Goal: Task Accomplishment & Management: Complete application form

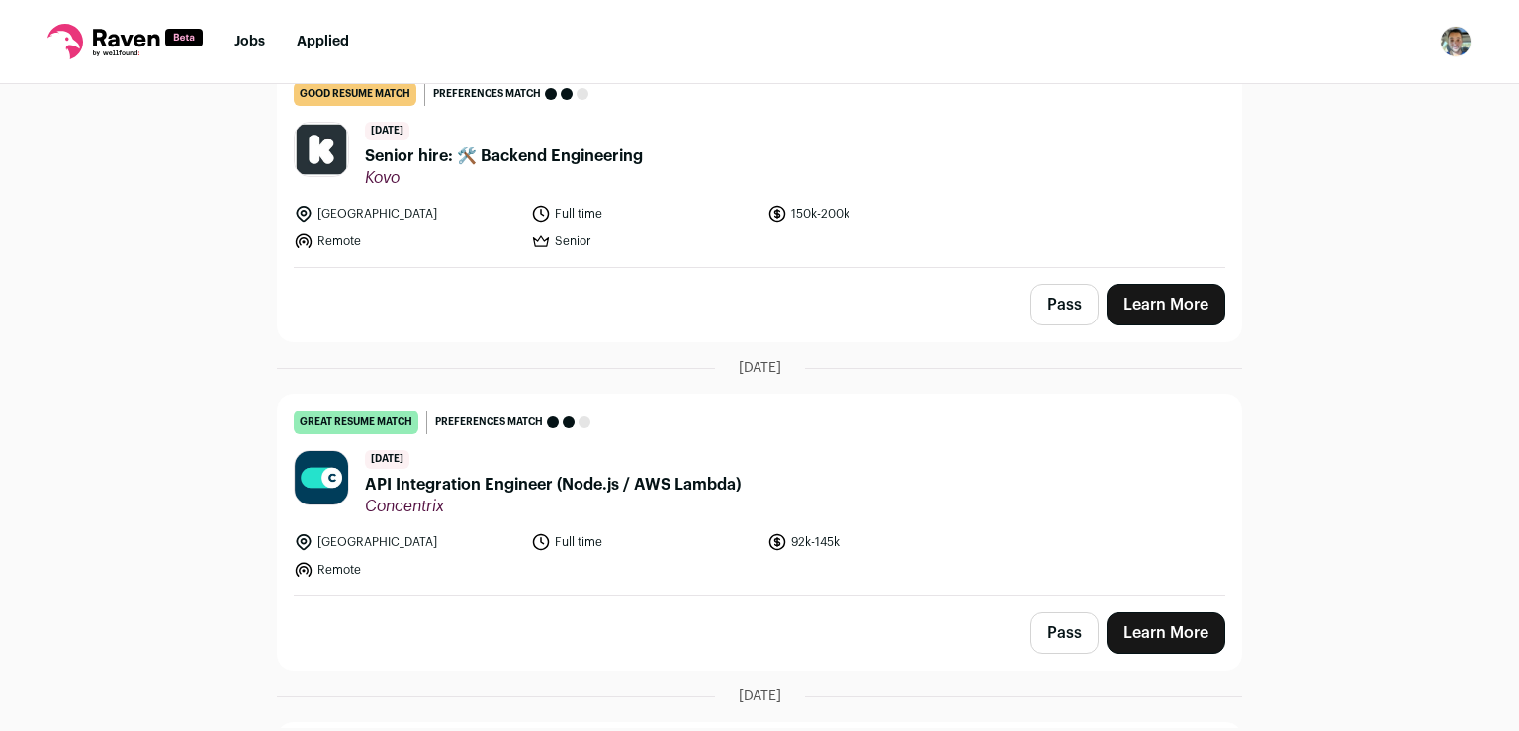
scroll to position [2320, 0]
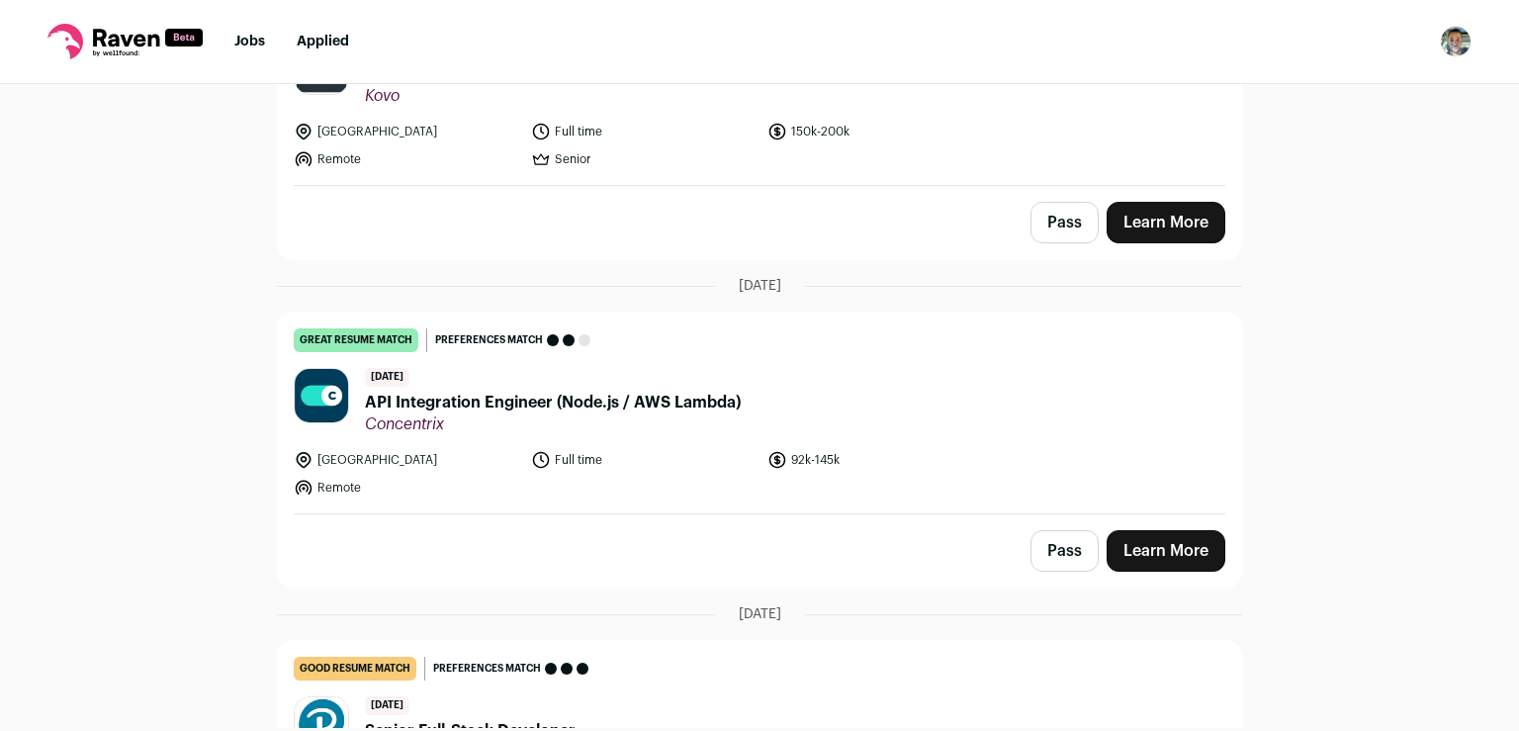
click at [1138, 541] on link "Learn More" at bounding box center [1166, 551] width 119 height 42
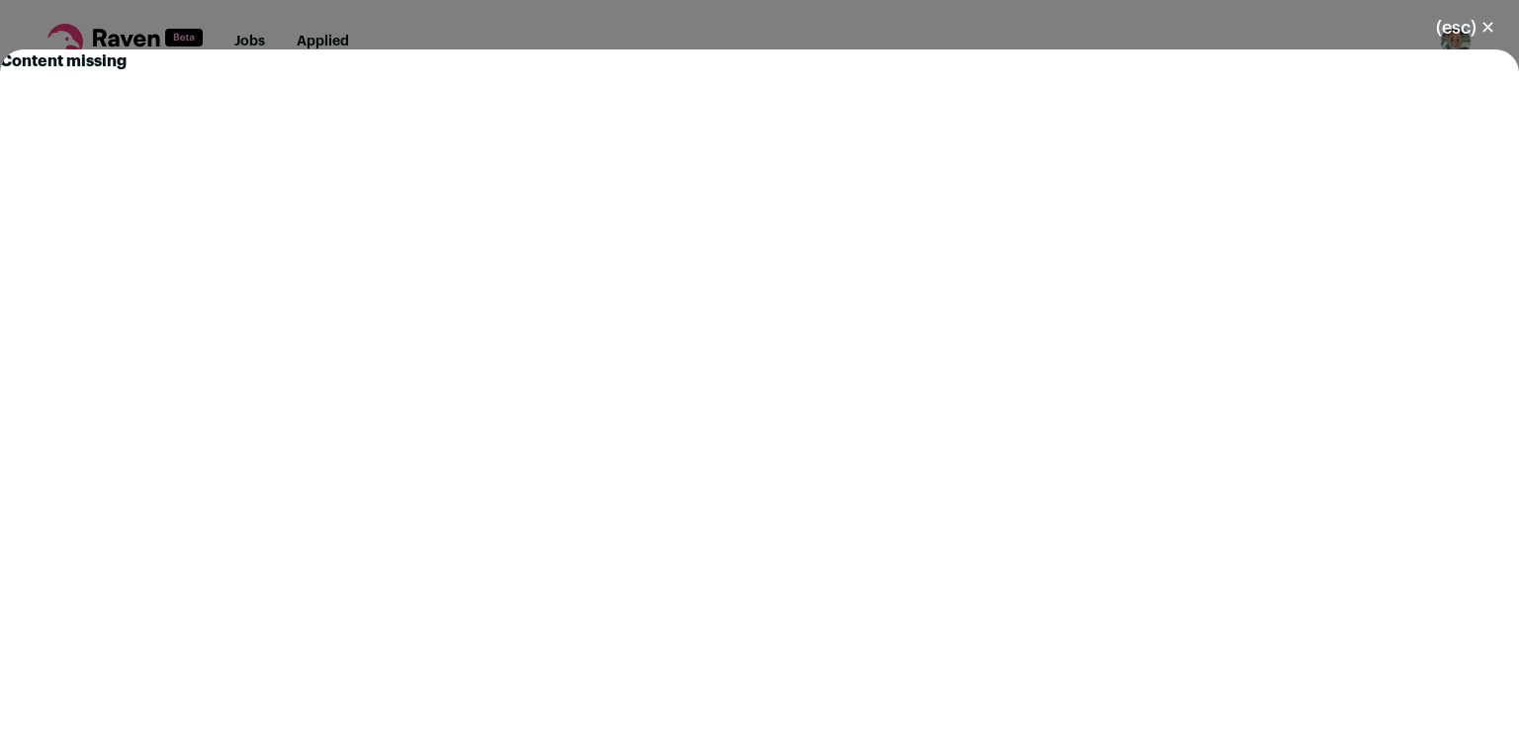
click at [1487, 20] on button "(esc) ✕" at bounding box center [1465, 28] width 107 height 44
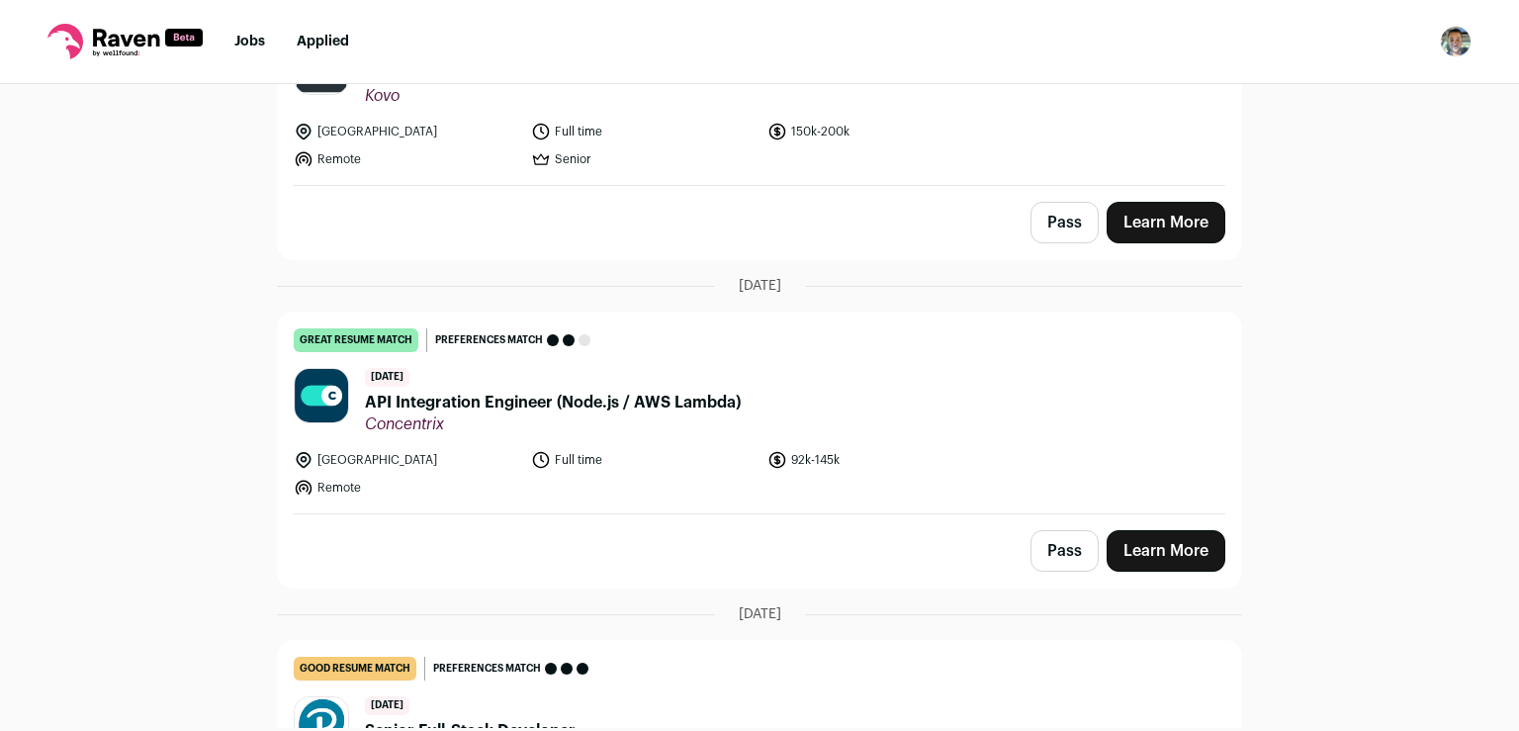
click at [1137, 540] on link "Learn More" at bounding box center [1166, 551] width 119 height 42
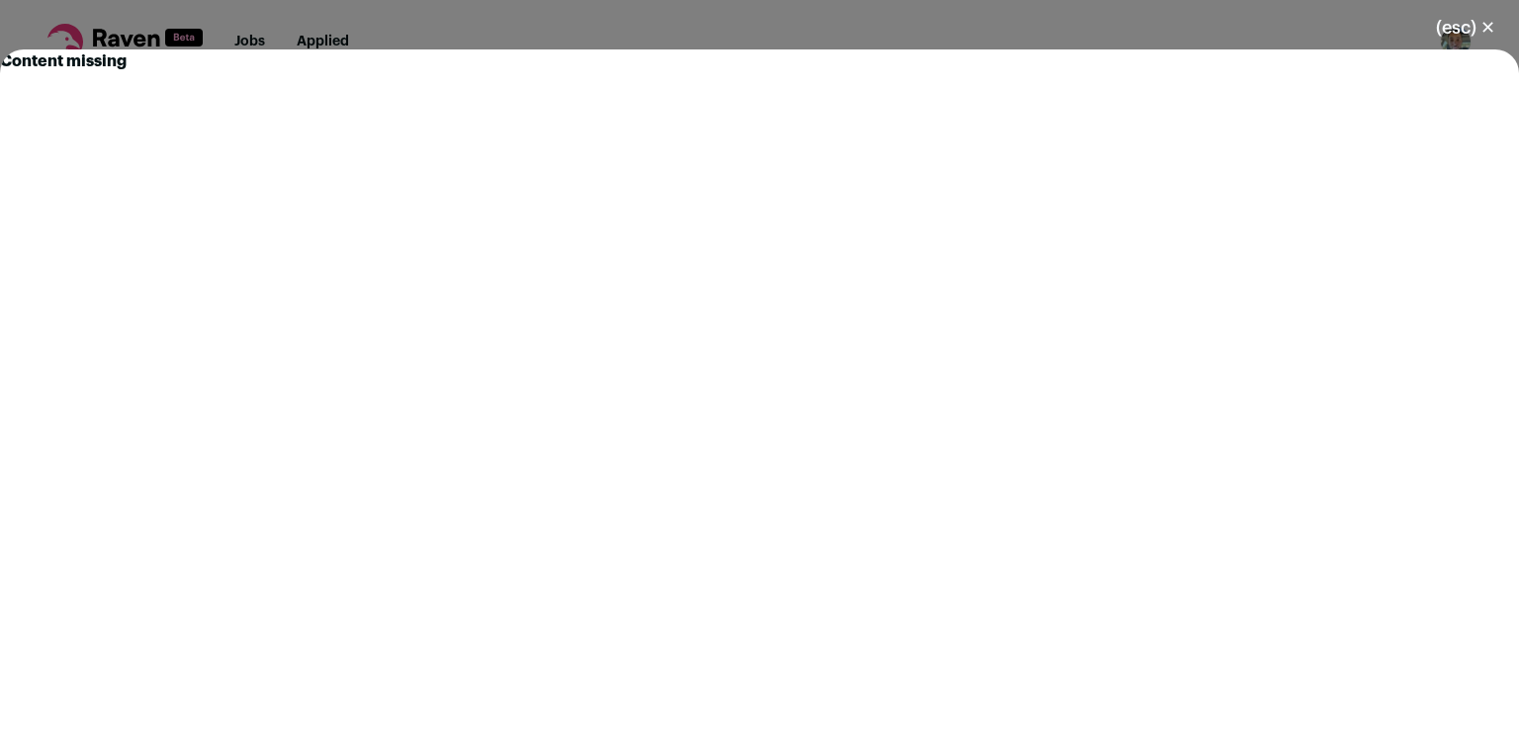
click at [1489, 26] on button "(esc) ✕" at bounding box center [1465, 28] width 107 height 44
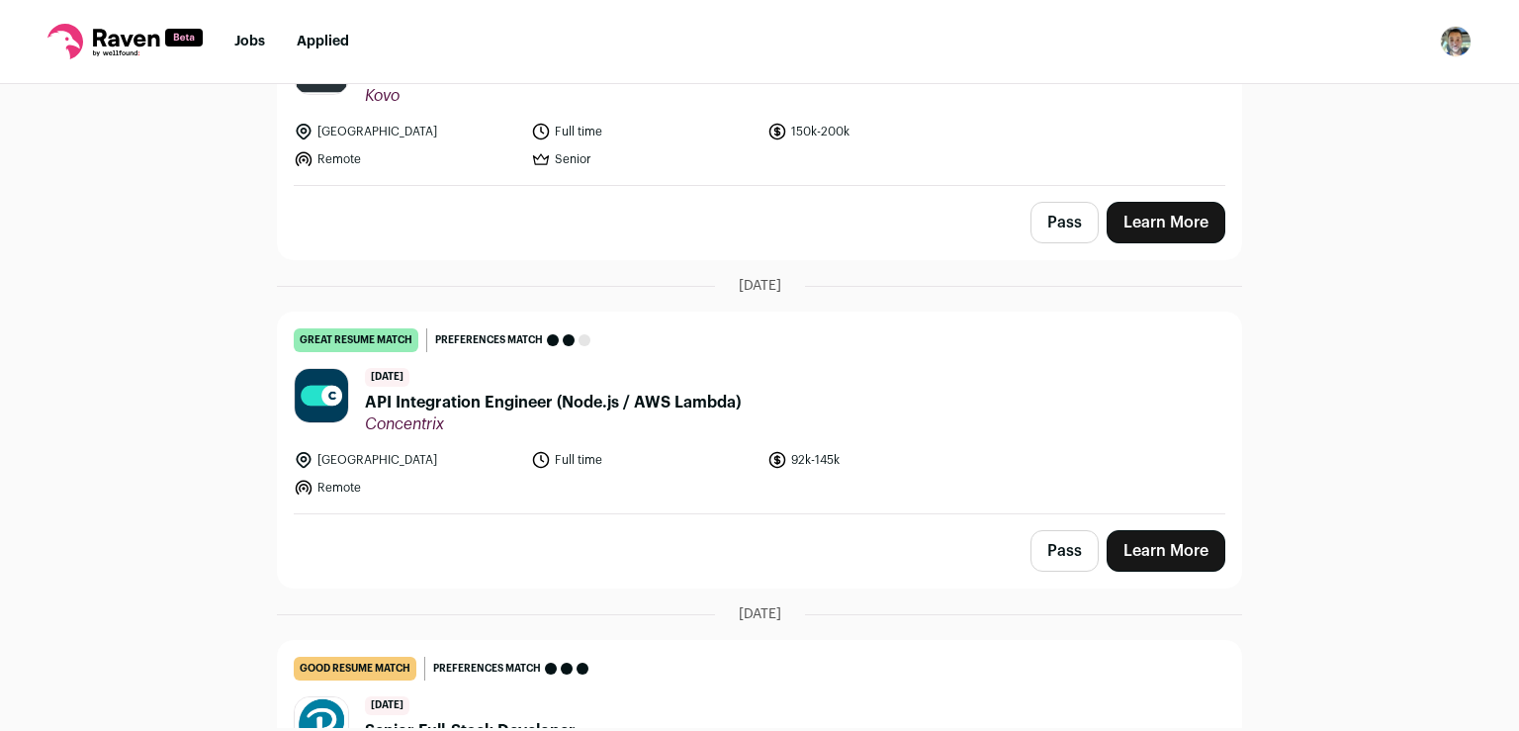
click at [1120, 539] on link "Learn More" at bounding box center [1166, 551] width 119 height 42
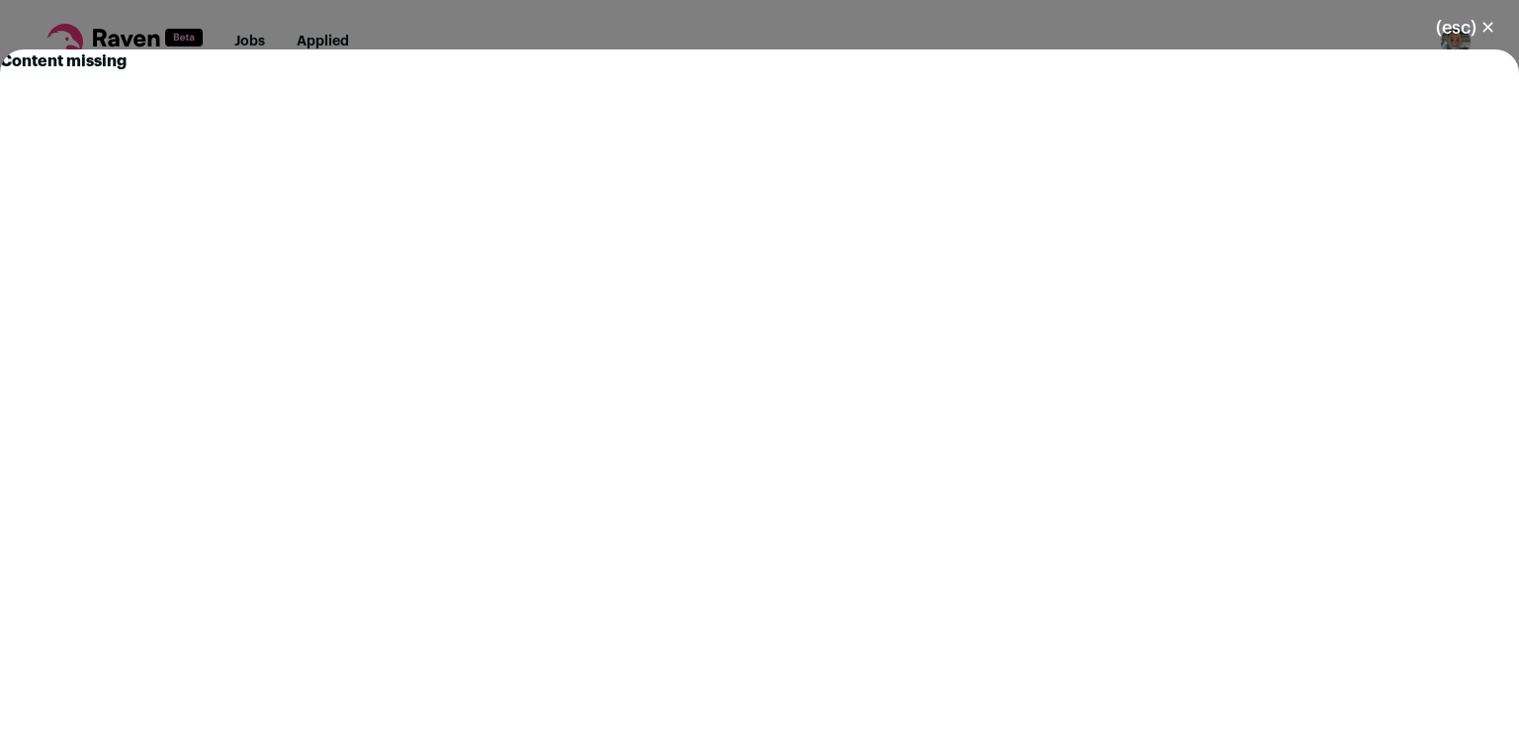
click at [1485, 23] on button "(esc) ✕" at bounding box center [1465, 28] width 107 height 44
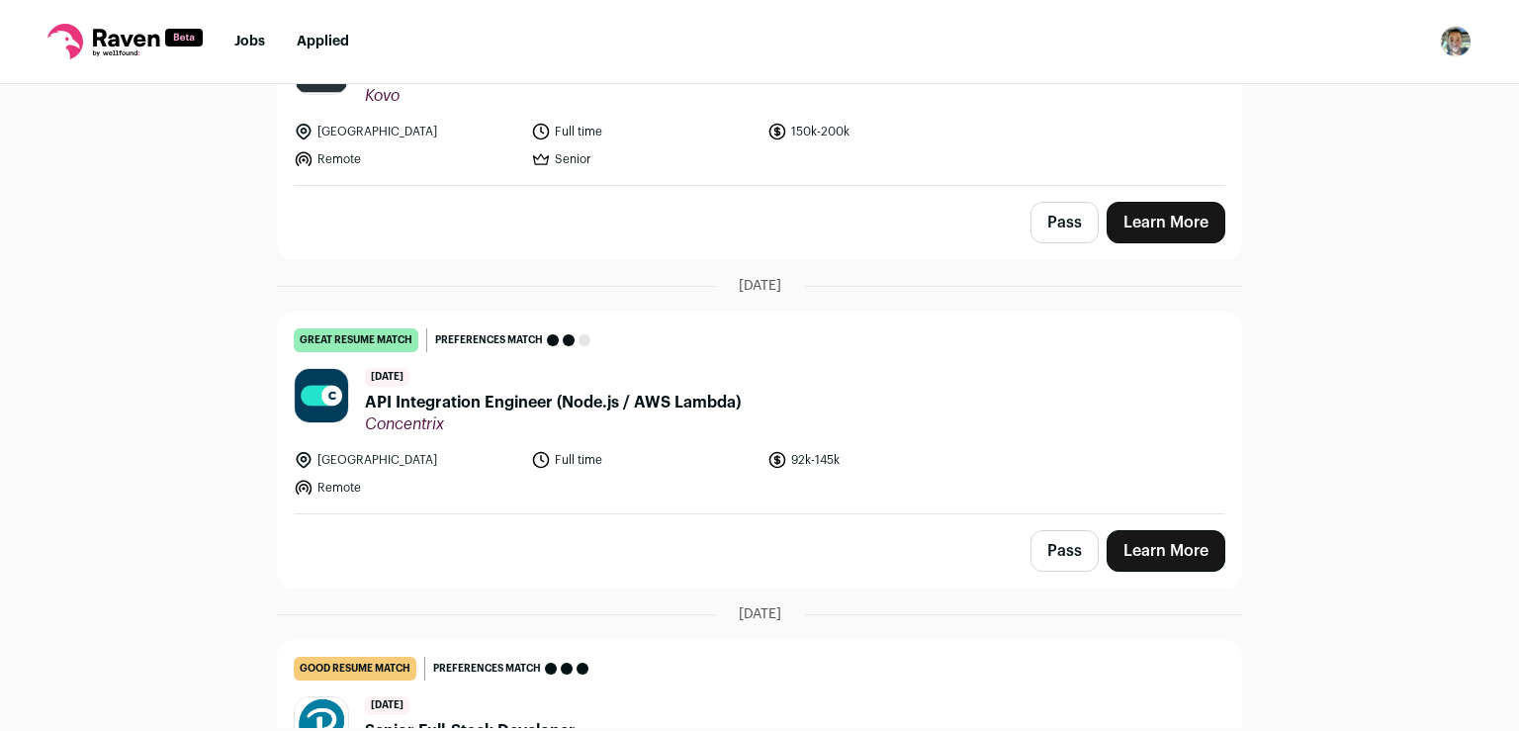
click at [1125, 559] on link "Learn More" at bounding box center [1166, 551] width 119 height 42
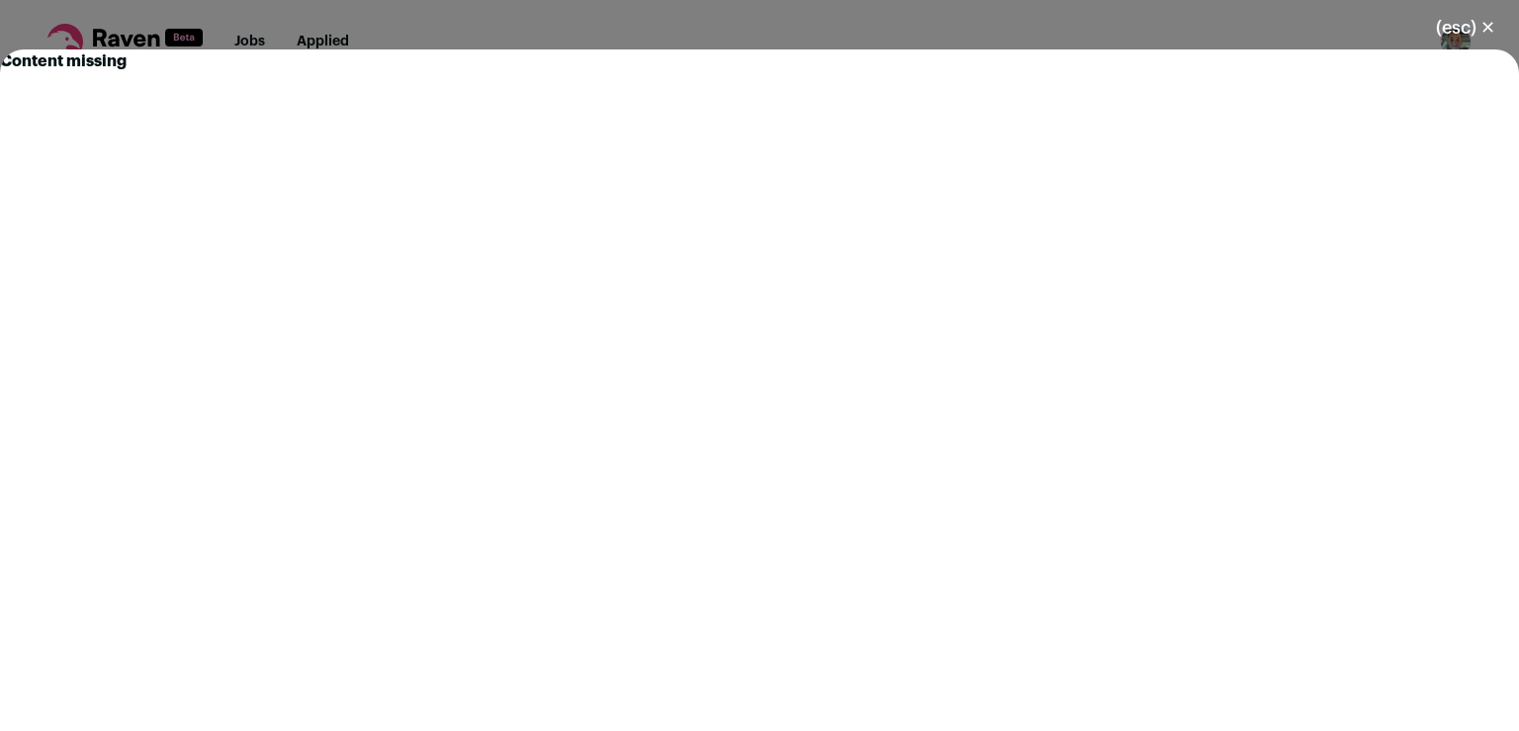
click at [1487, 21] on button "(esc) ✕" at bounding box center [1465, 28] width 107 height 44
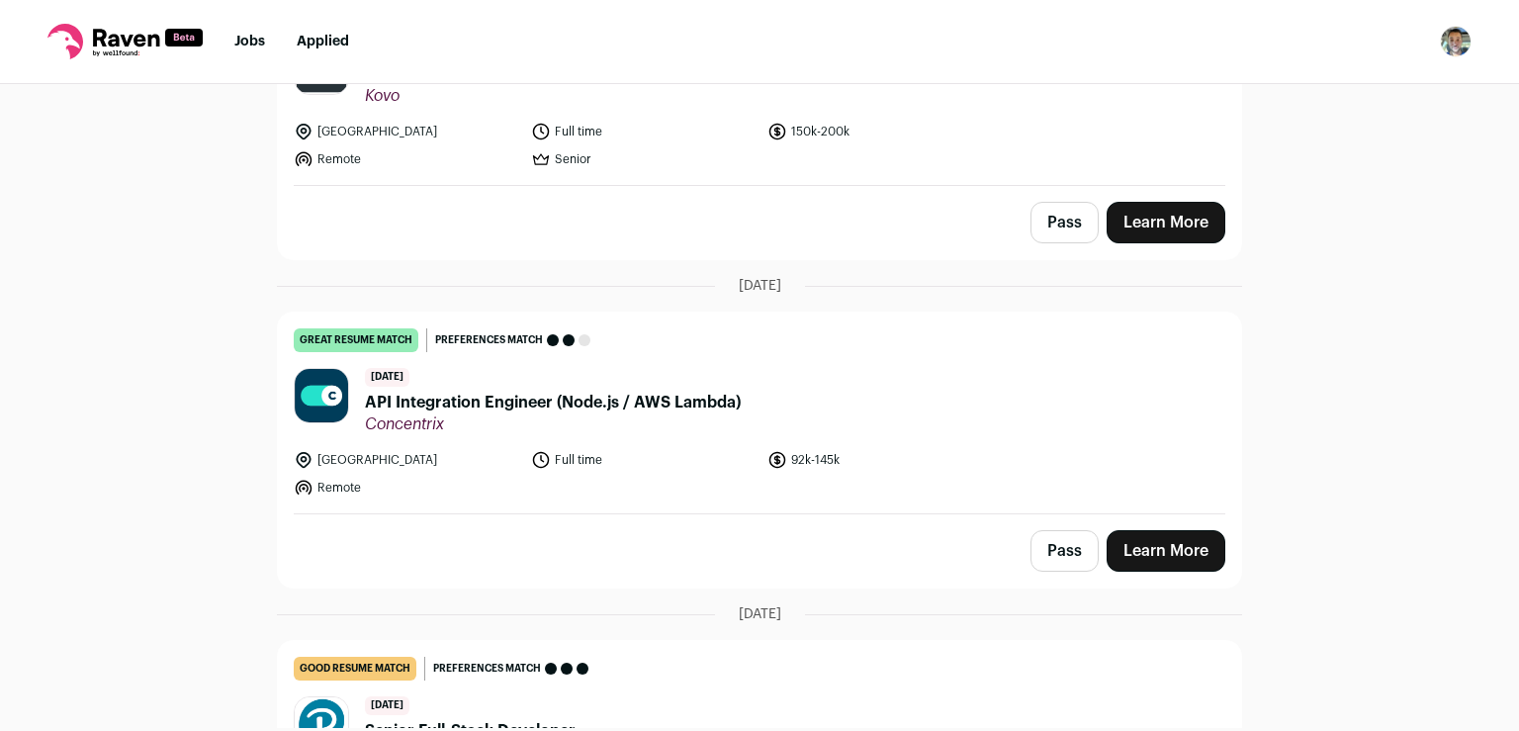
click at [1150, 550] on link "Learn More" at bounding box center [1166, 551] width 119 height 42
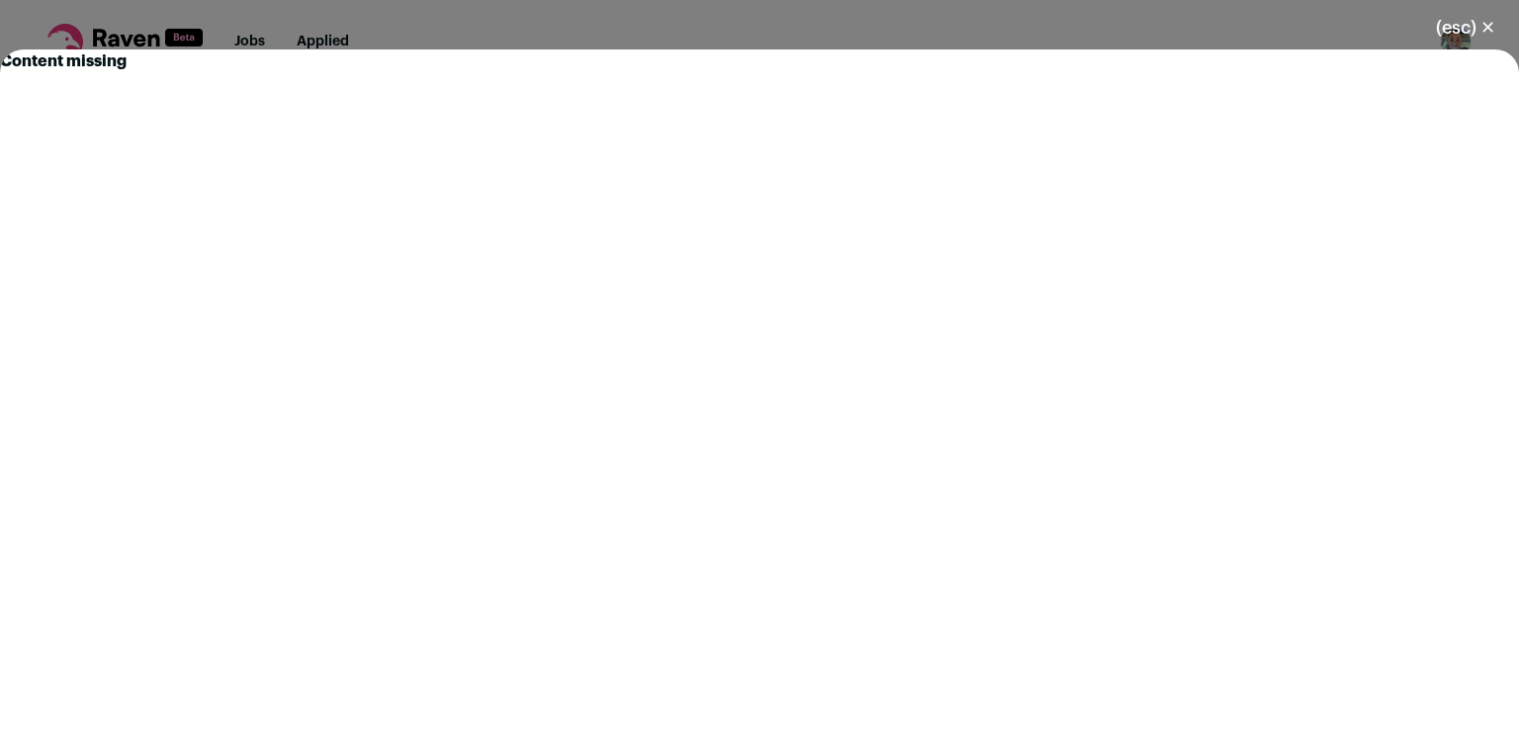
click at [1490, 28] on button "(esc) ✕" at bounding box center [1465, 28] width 107 height 44
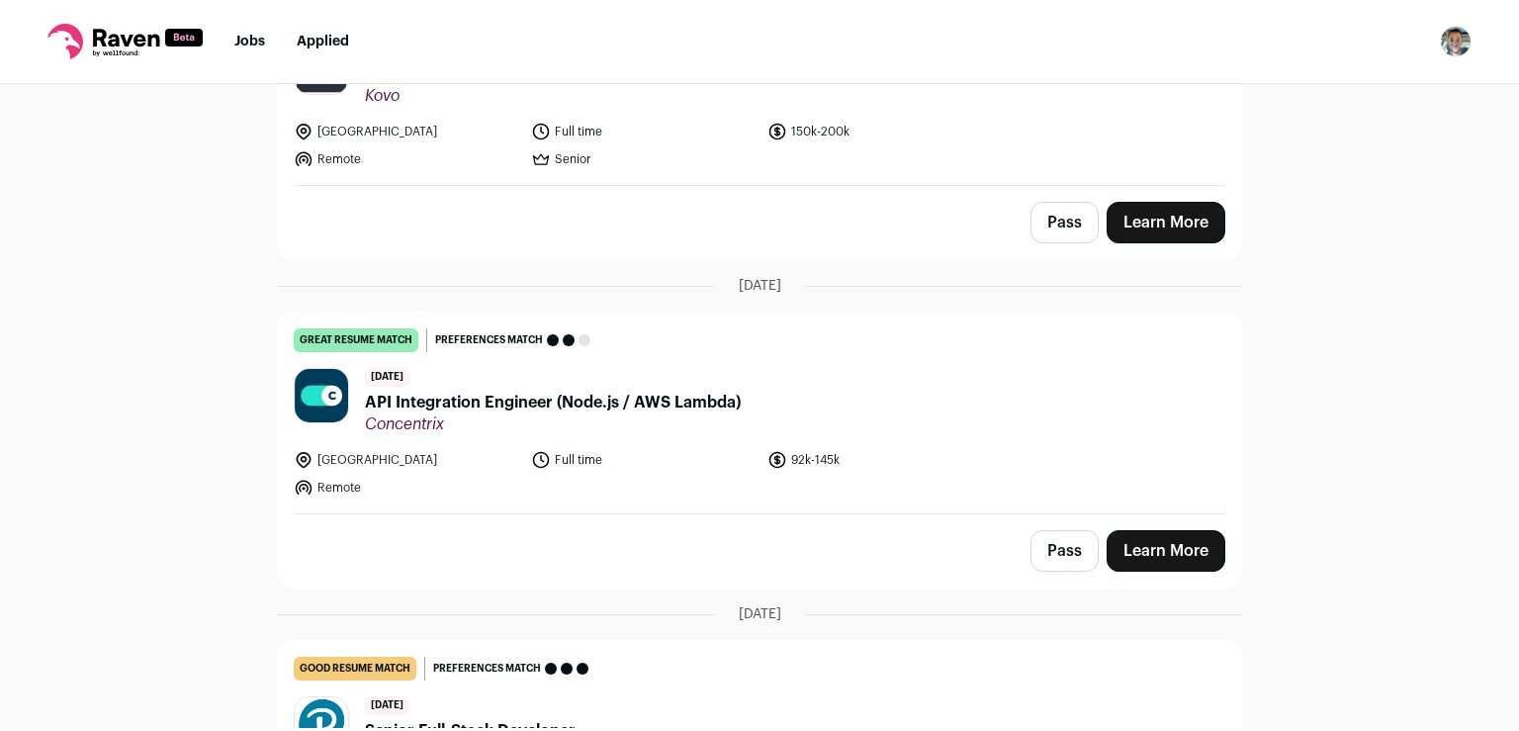
click at [1165, 542] on link "Learn More" at bounding box center [1166, 551] width 119 height 42
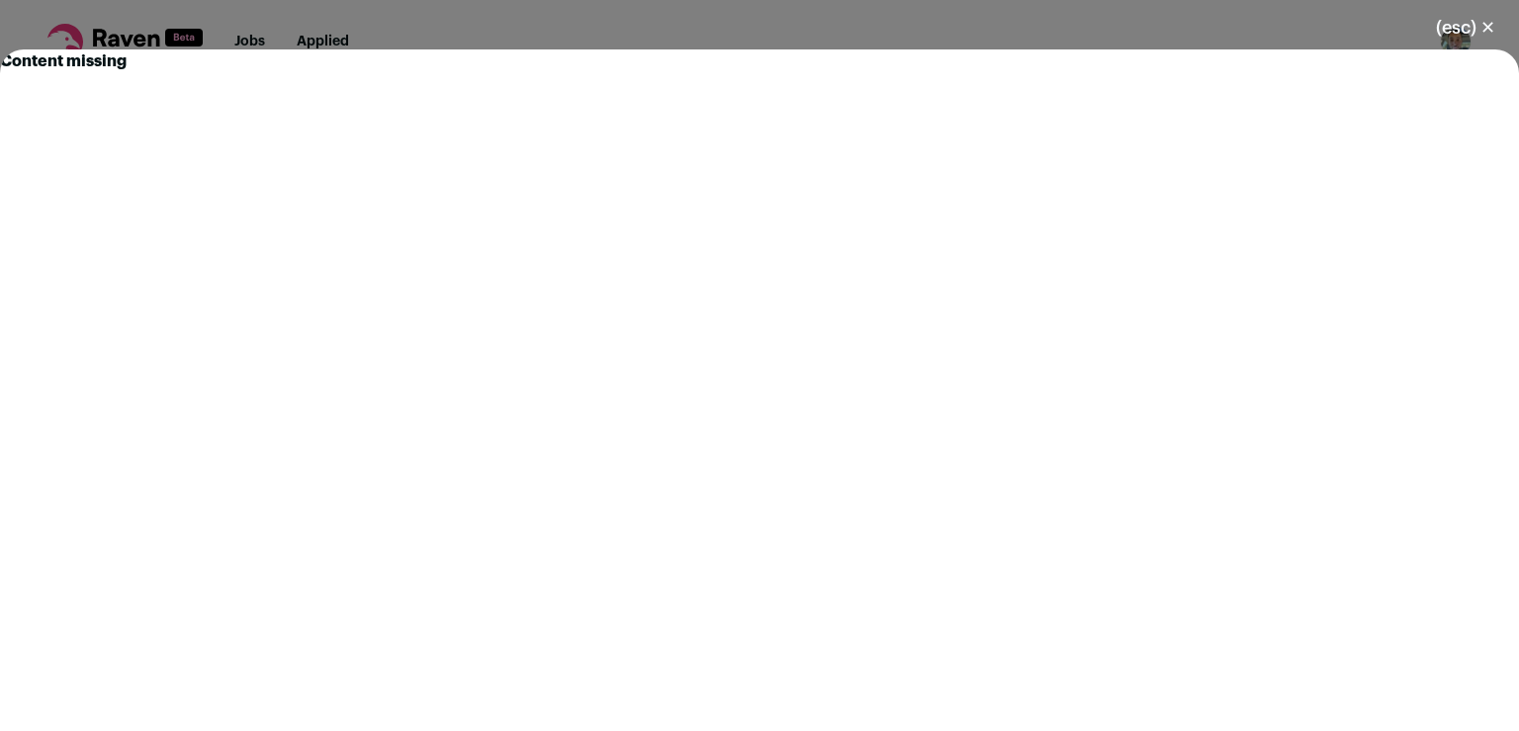
click at [1495, 30] on button "(esc) ✕" at bounding box center [1465, 28] width 107 height 44
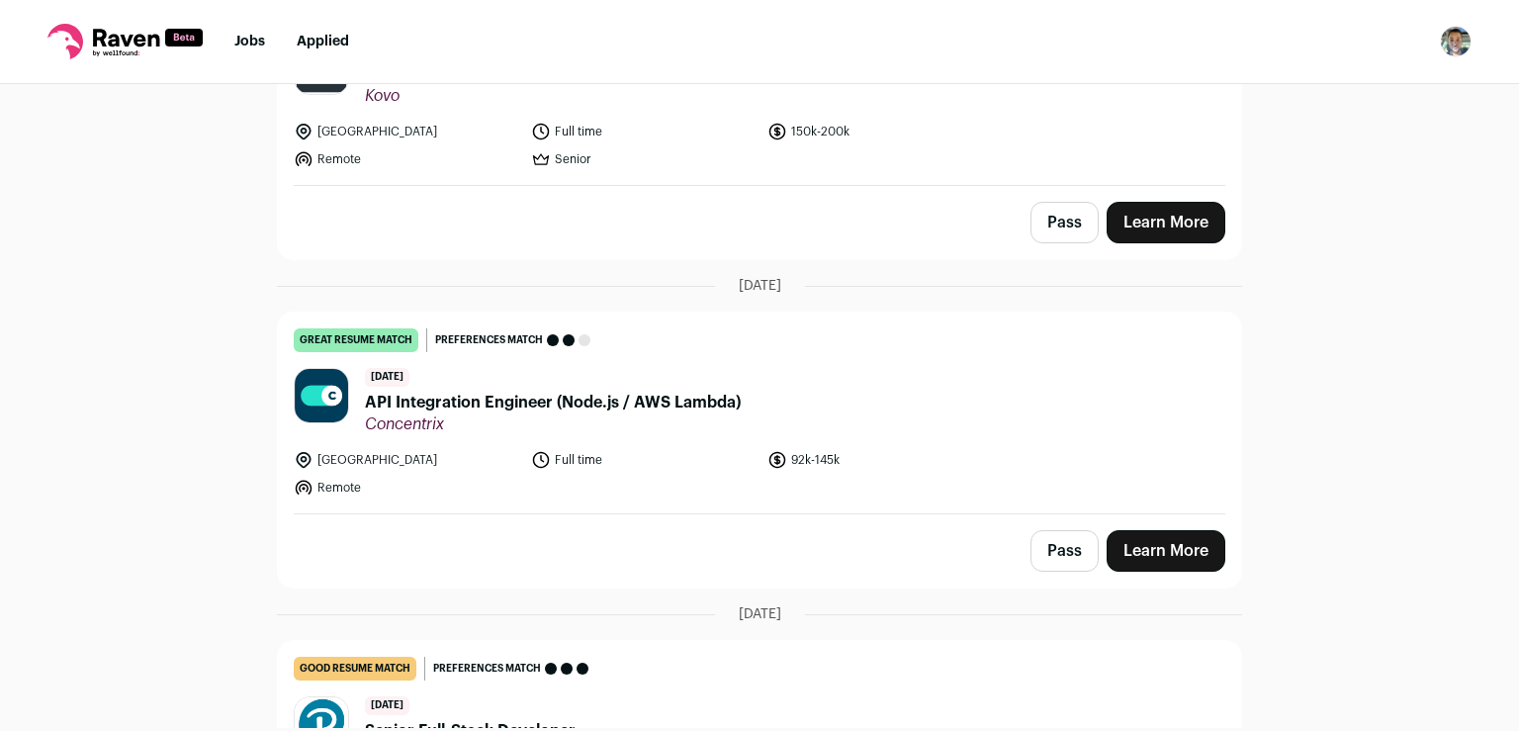
click at [669, 398] on span "API Integration Engineer (Node.js / AWS Lambda)" at bounding box center [553, 403] width 376 height 24
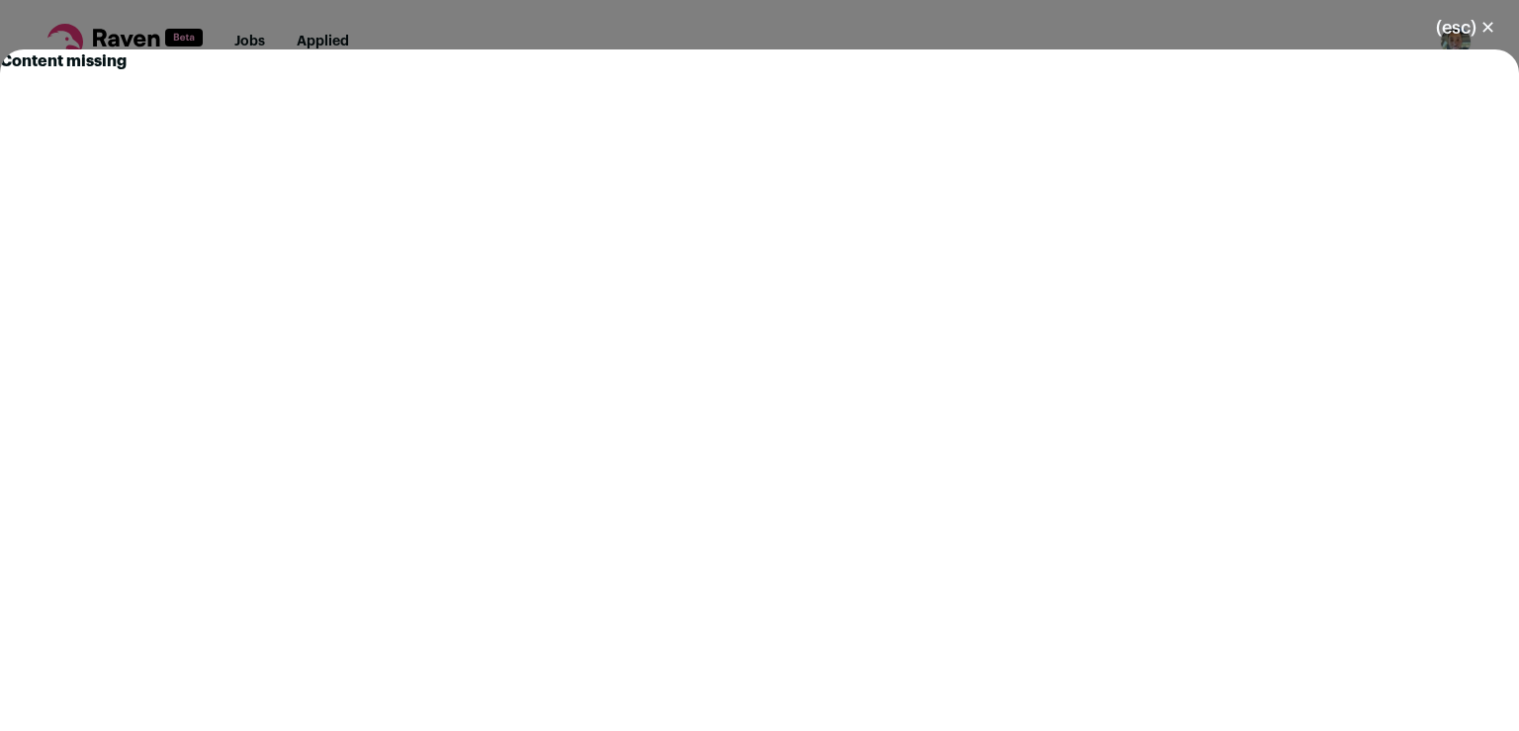
click at [1479, 20] on button "(esc) ✕" at bounding box center [1465, 28] width 107 height 44
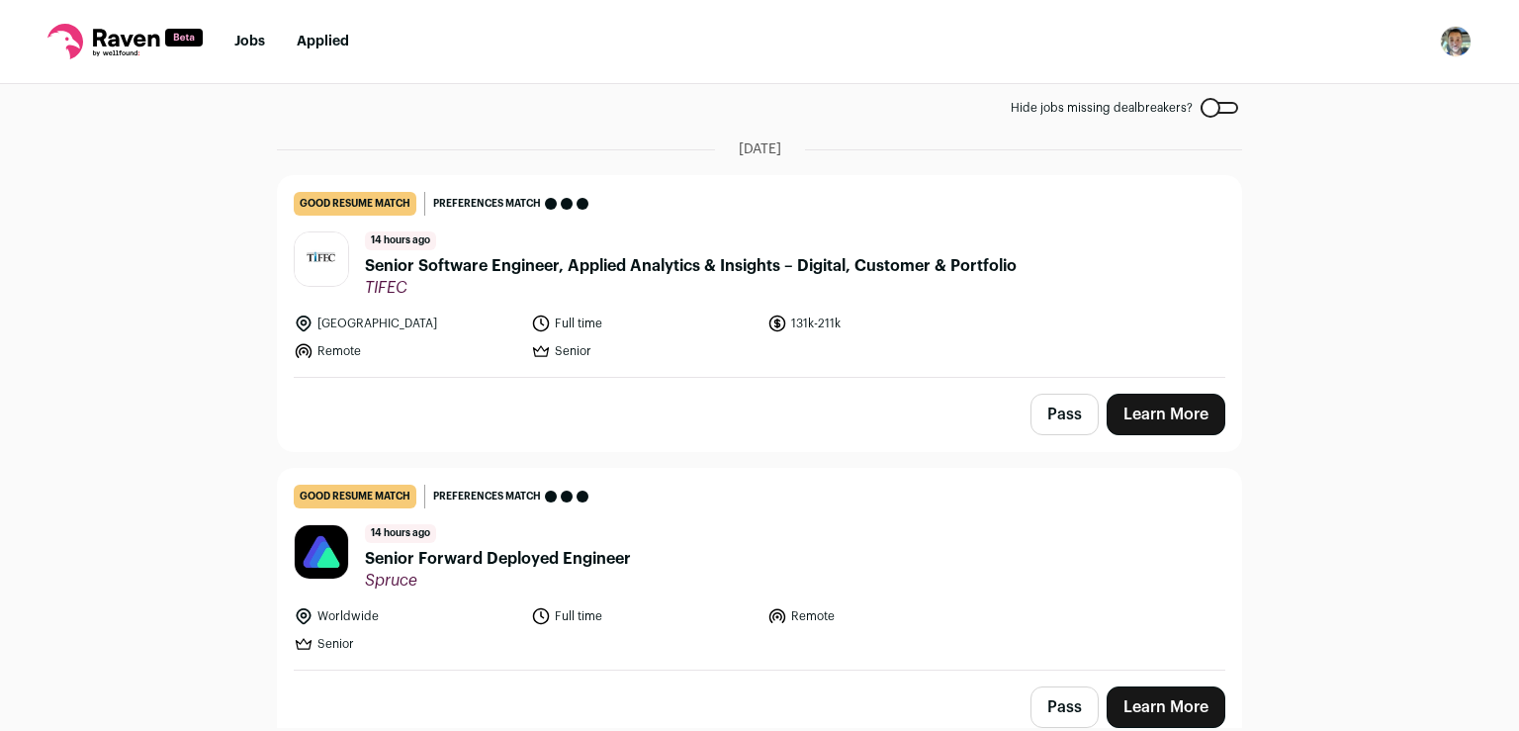
scroll to position [0, 0]
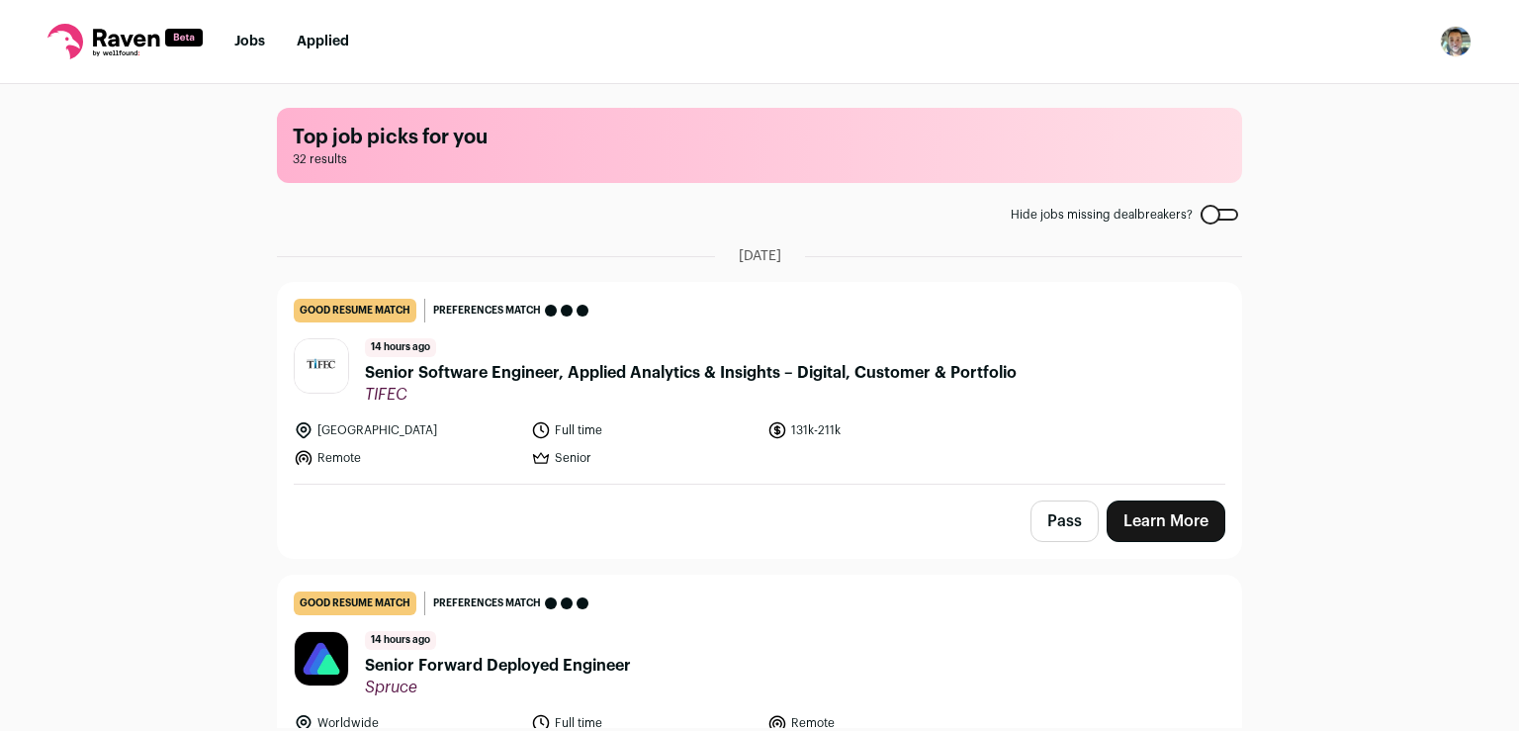
click at [1150, 511] on link "Learn More" at bounding box center [1166, 521] width 119 height 42
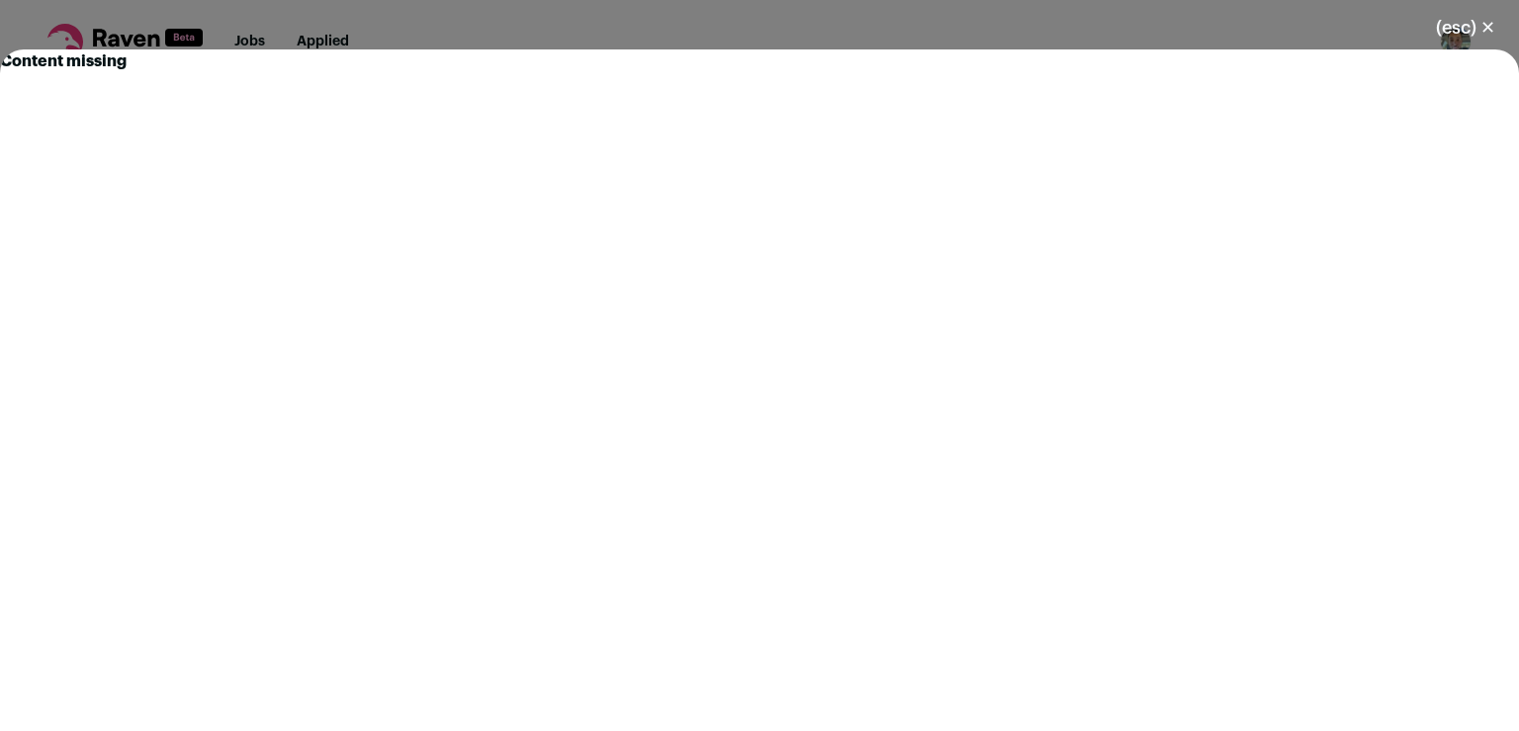
click at [1488, 31] on button "(esc) ✕" at bounding box center [1465, 28] width 107 height 44
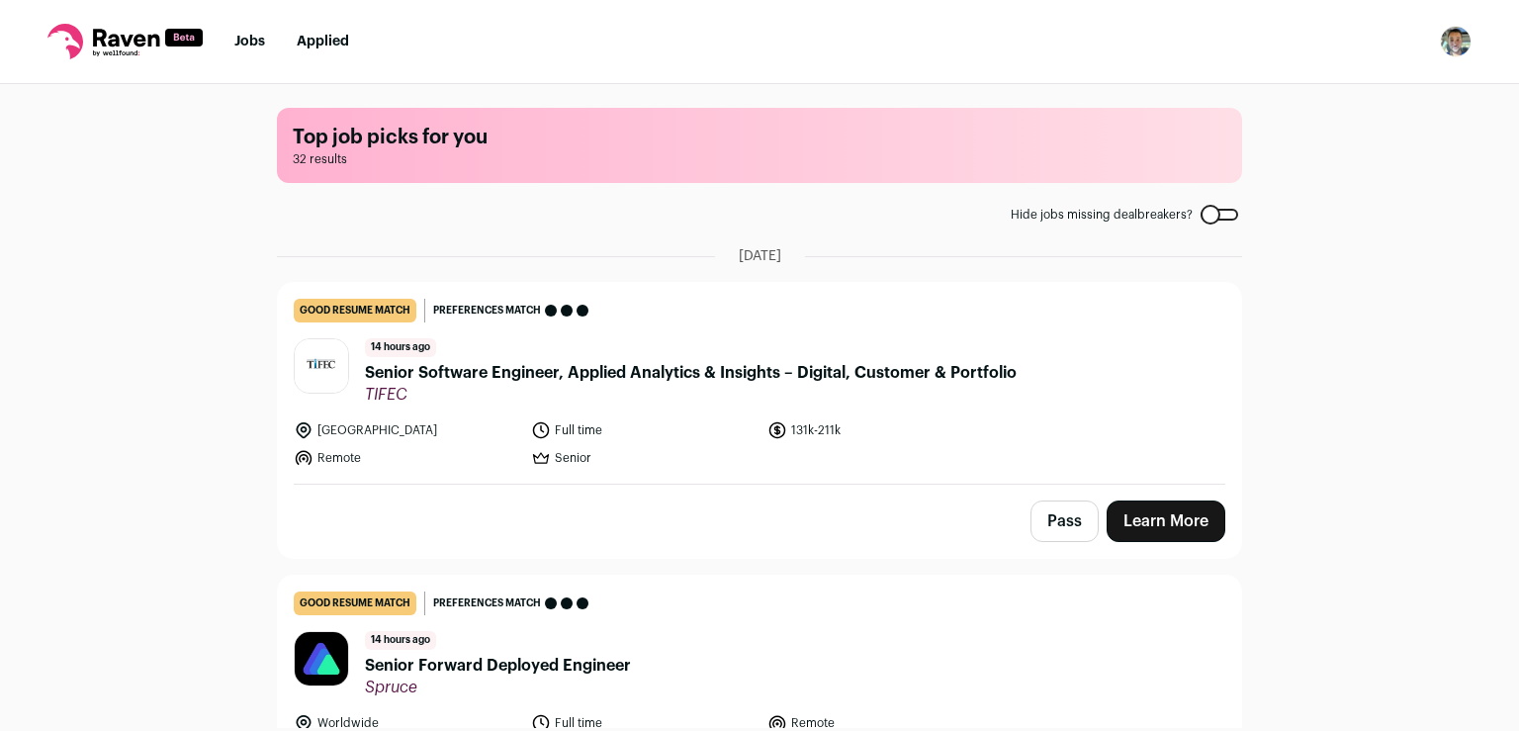
click at [1177, 512] on link "Learn More" at bounding box center [1166, 521] width 119 height 42
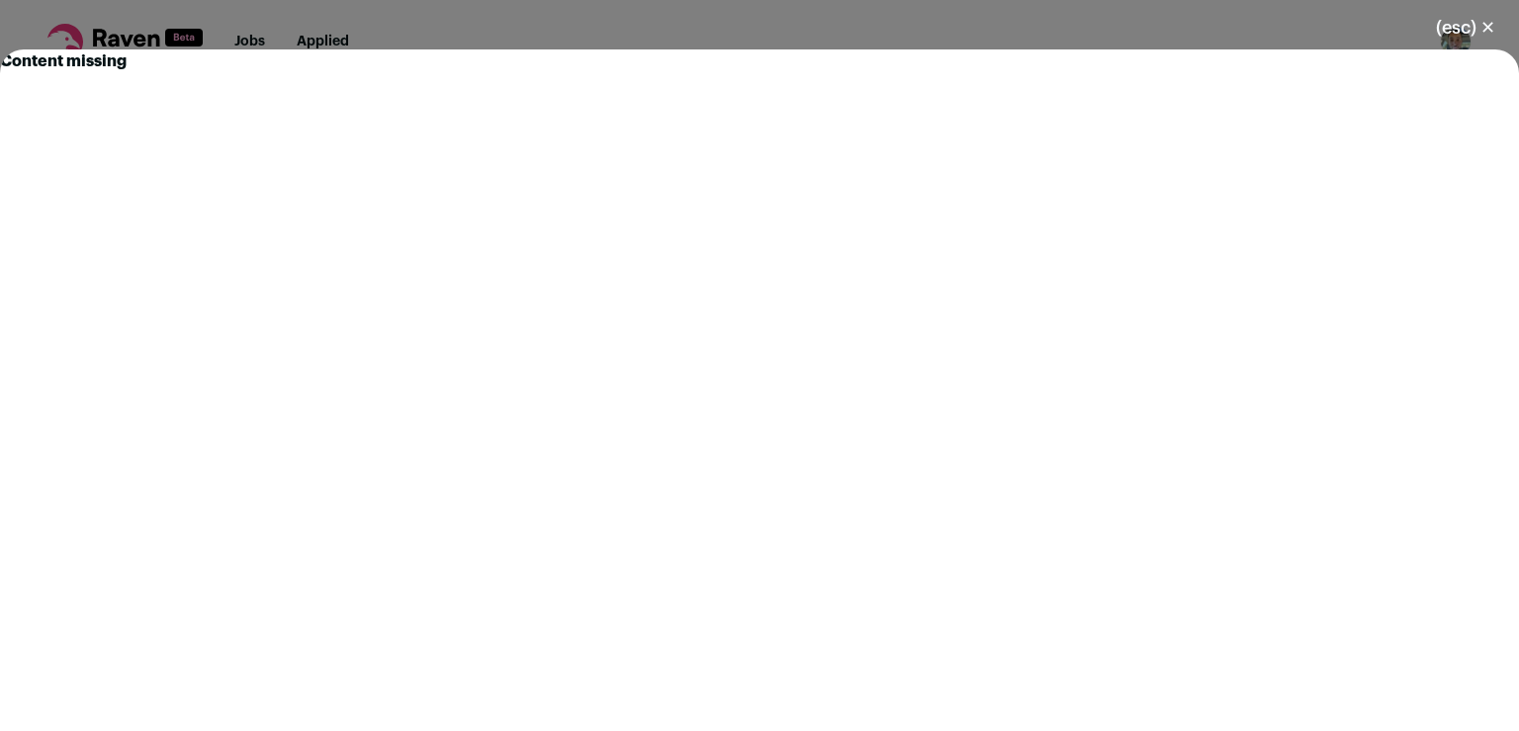
click at [1493, 26] on button "(esc) ✕" at bounding box center [1465, 28] width 107 height 44
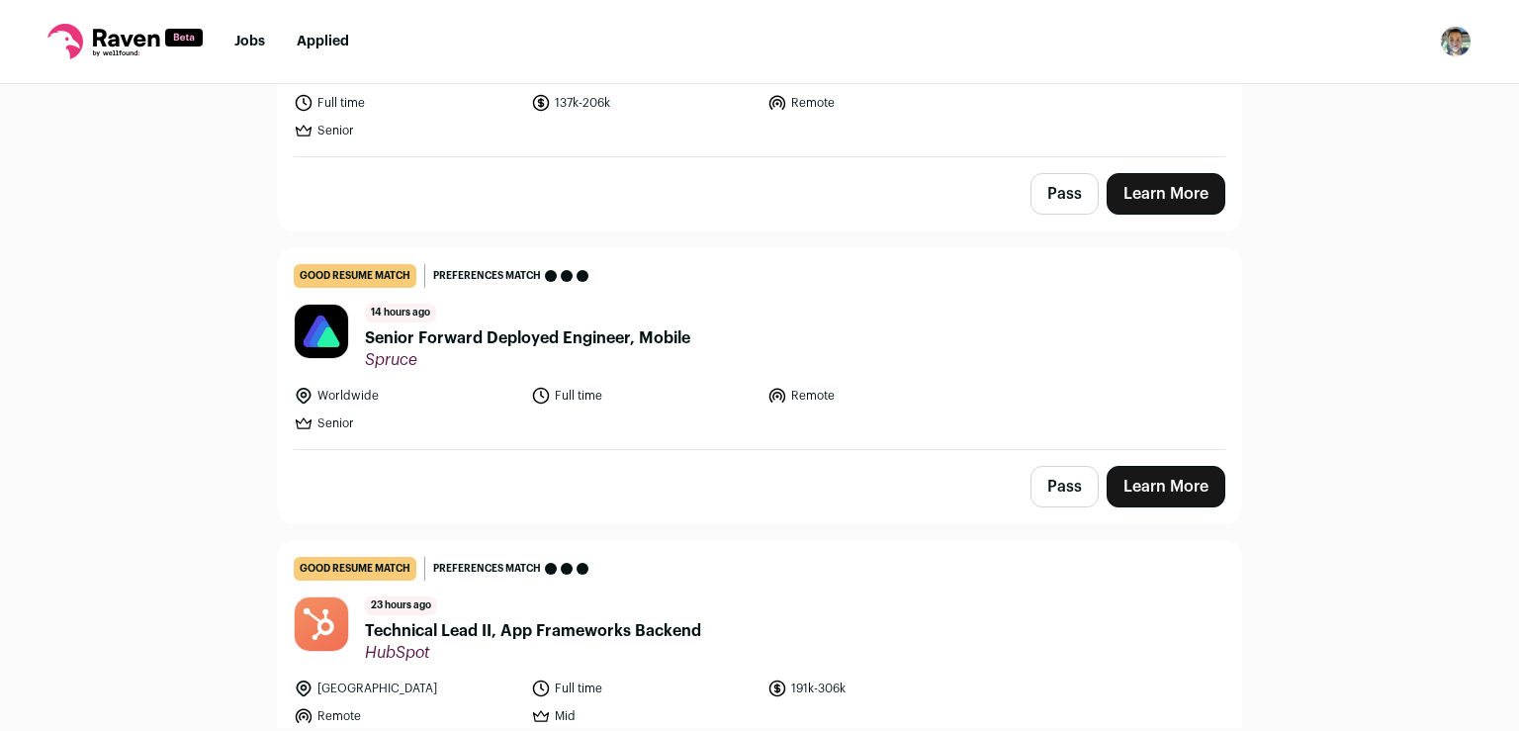
scroll to position [1061, 0]
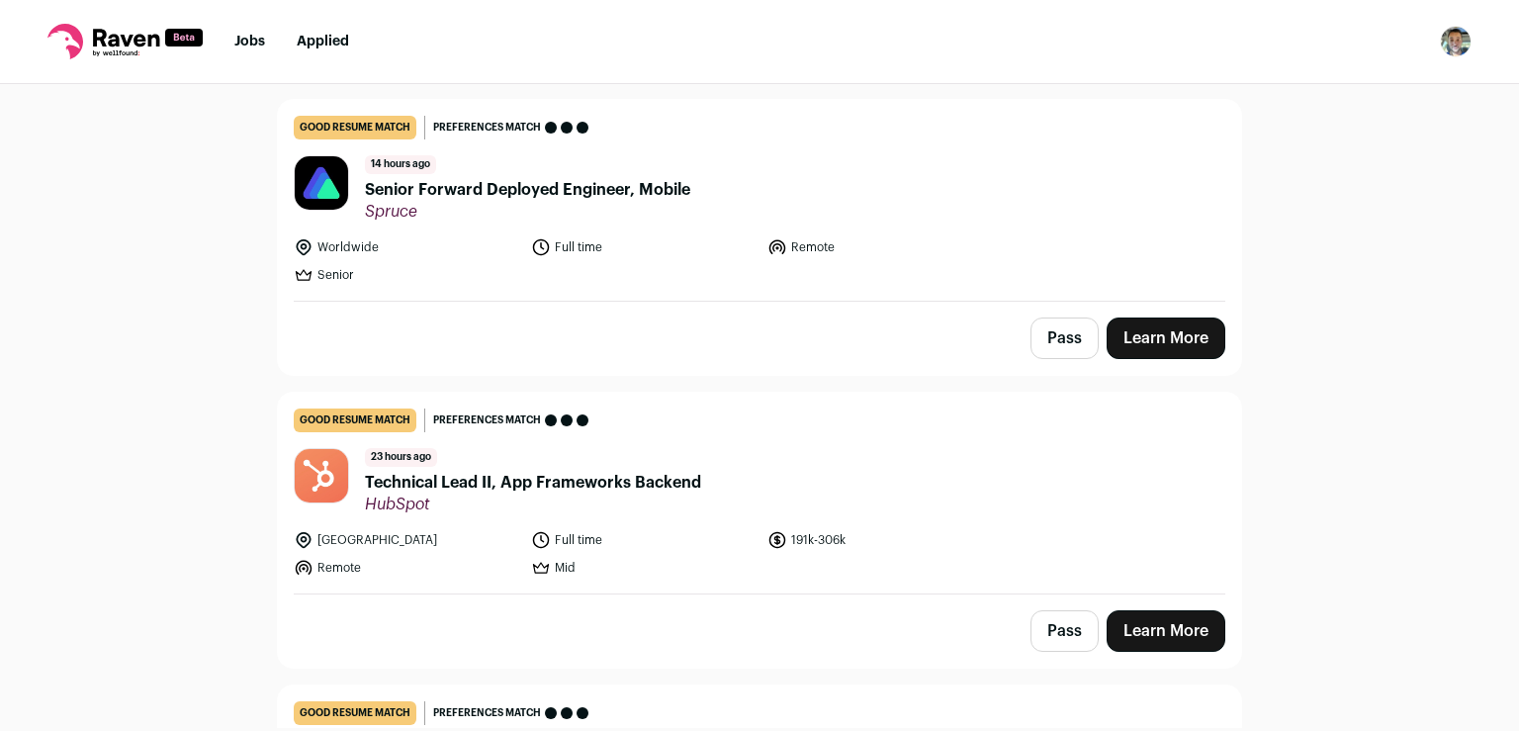
click at [1181, 339] on link "Learn More" at bounding box center [1166, 338] width 119 height 42
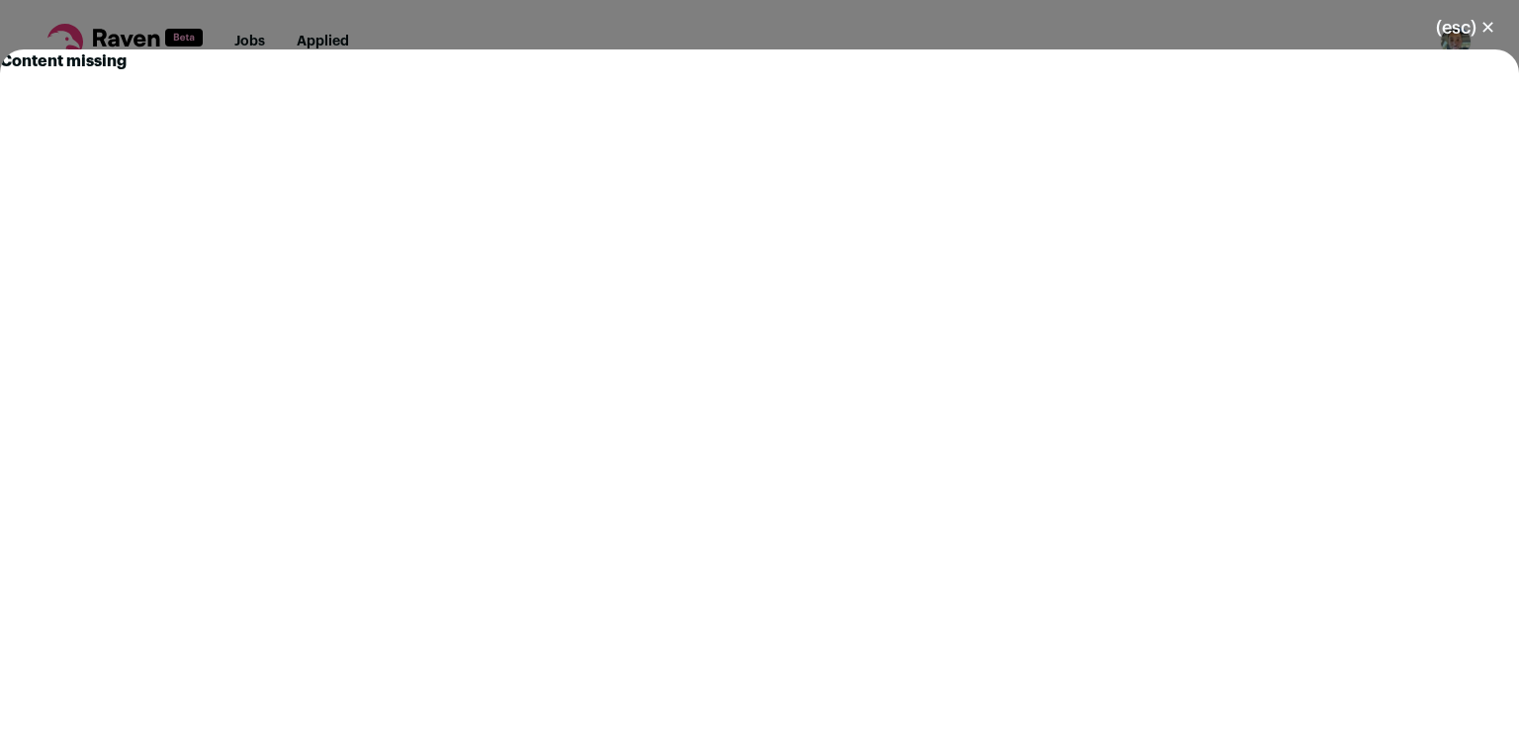
click at [1473, 27] on button "(esc) ✕" at bounding box center [1465, 28] width 107 height 44
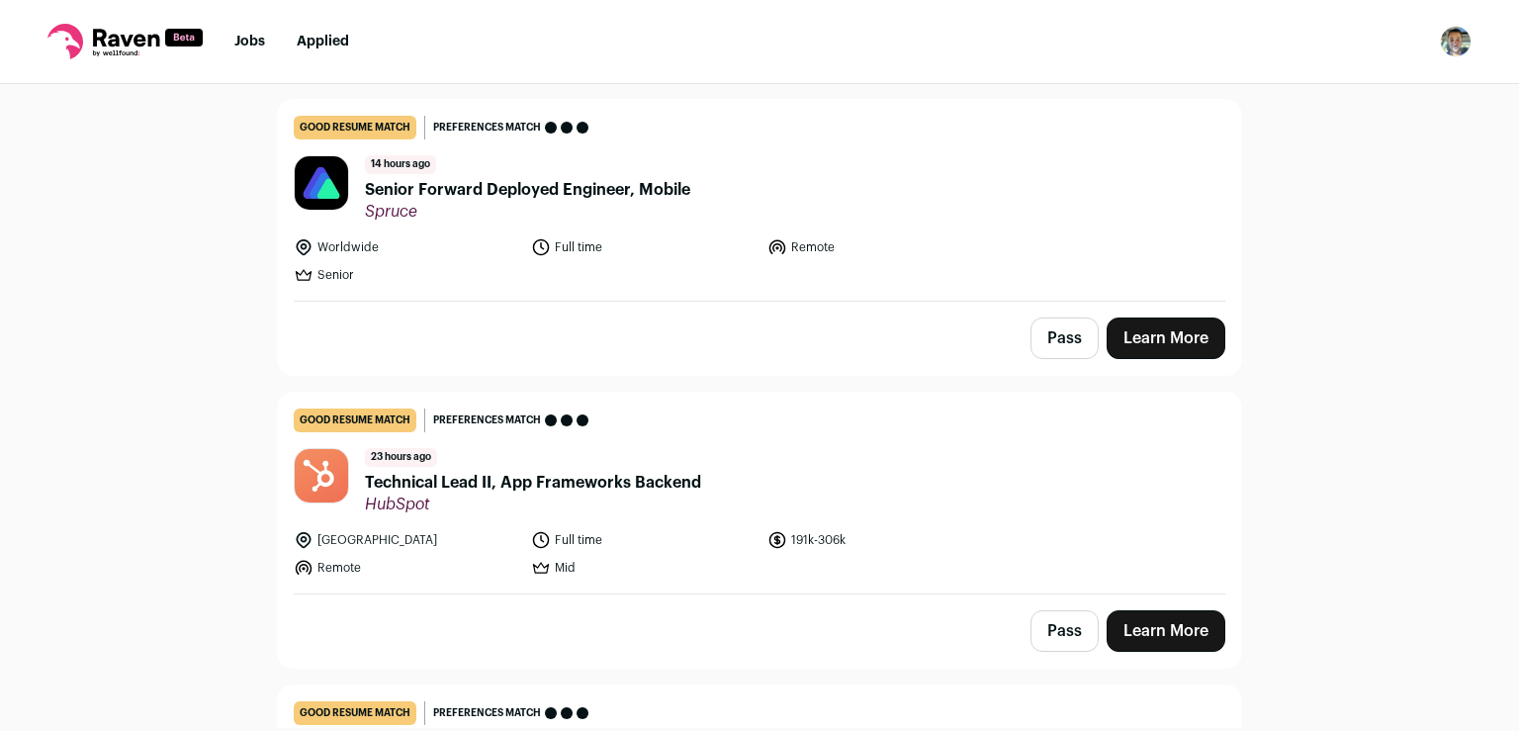
click at [1142, 319] on link "Learn More" at bounding box center [1166, 338] width 119 height 42
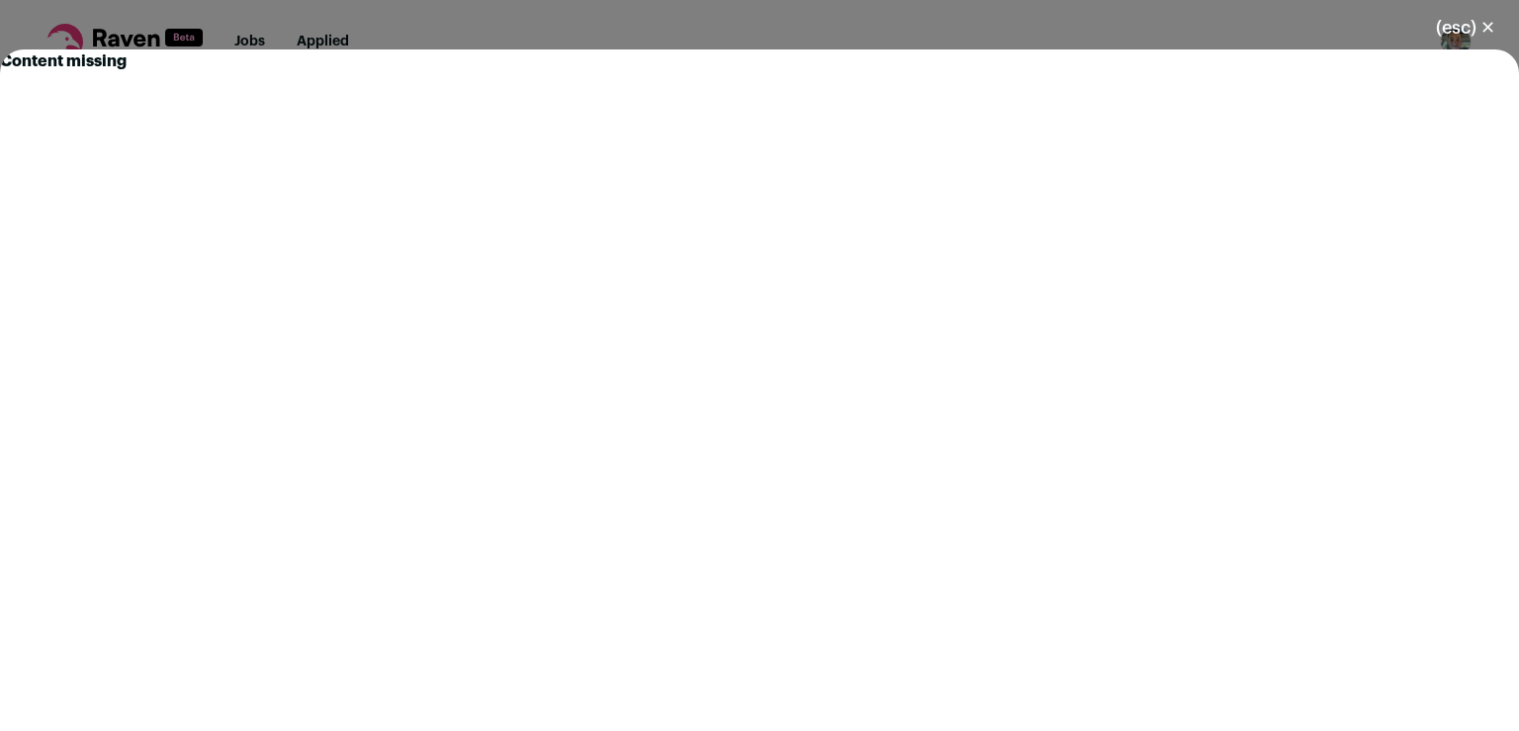
click at [1489, 30] on button "(esc) ✕" at bounding box center [1465, 28] width 107 height 44
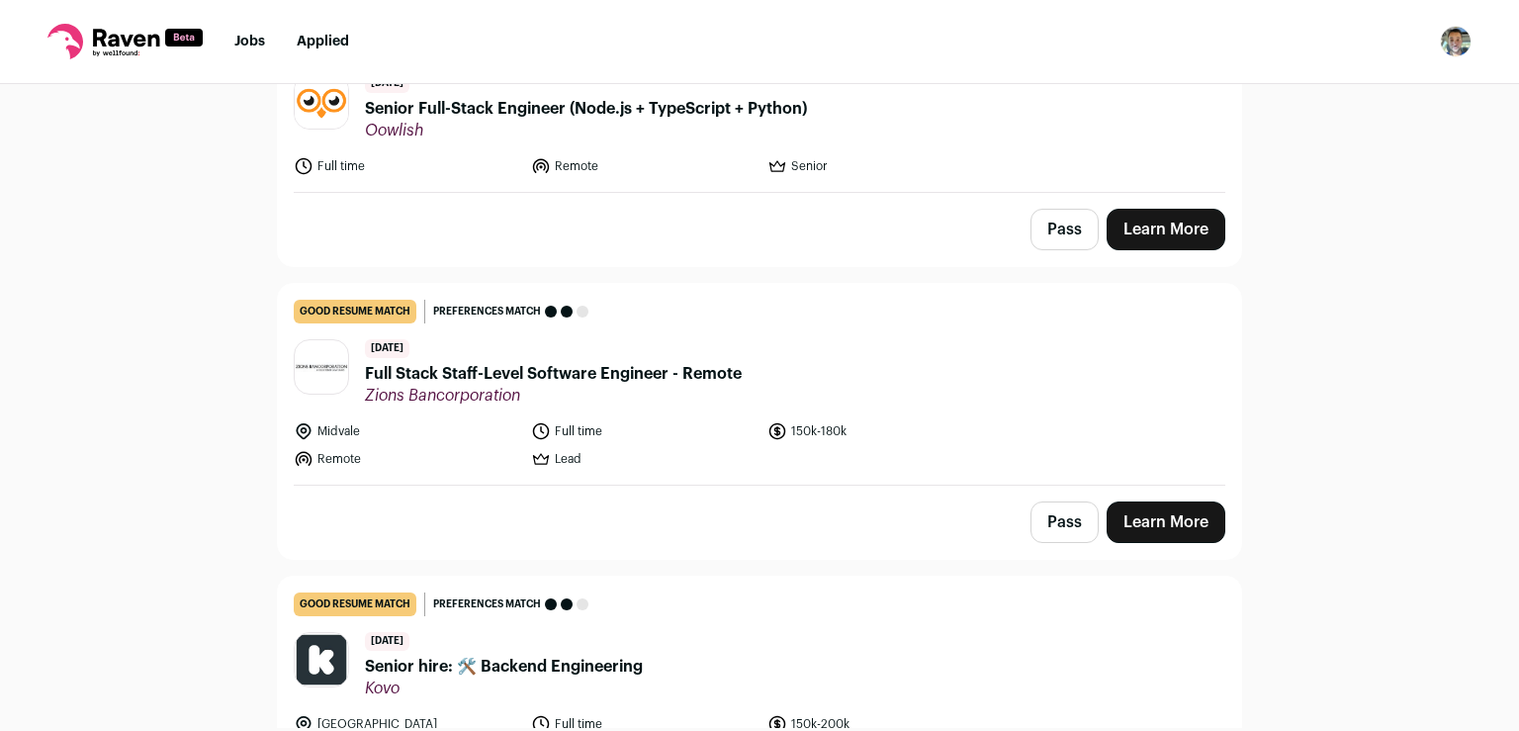
scroll to position [1744, 0]
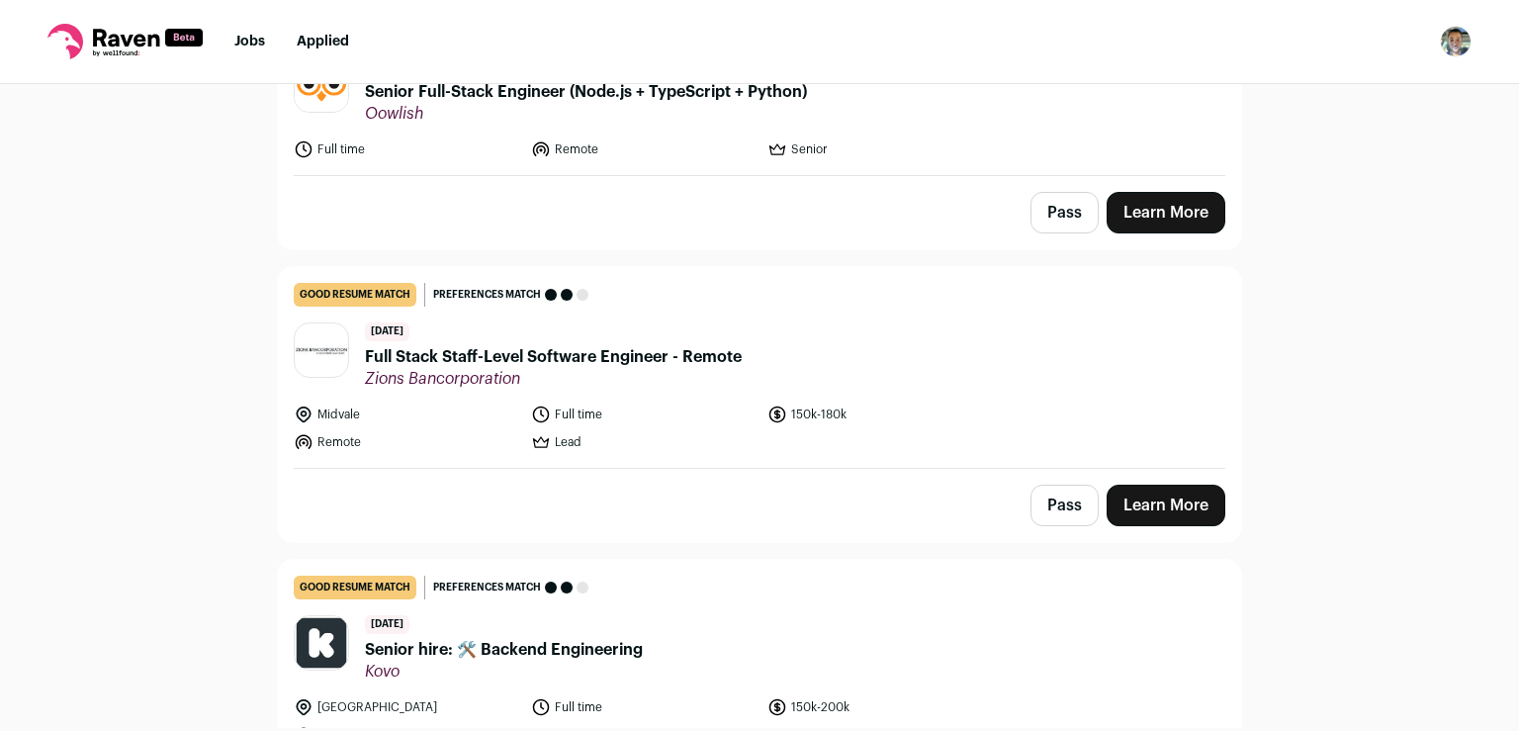
click at [1132, 520] on div "Pass Learn More" at bounding box center [759, 505] width 963 height 73
click at [1140, 505] on link "Learn More" at bounding box center [1166, 506] width 119 height 42
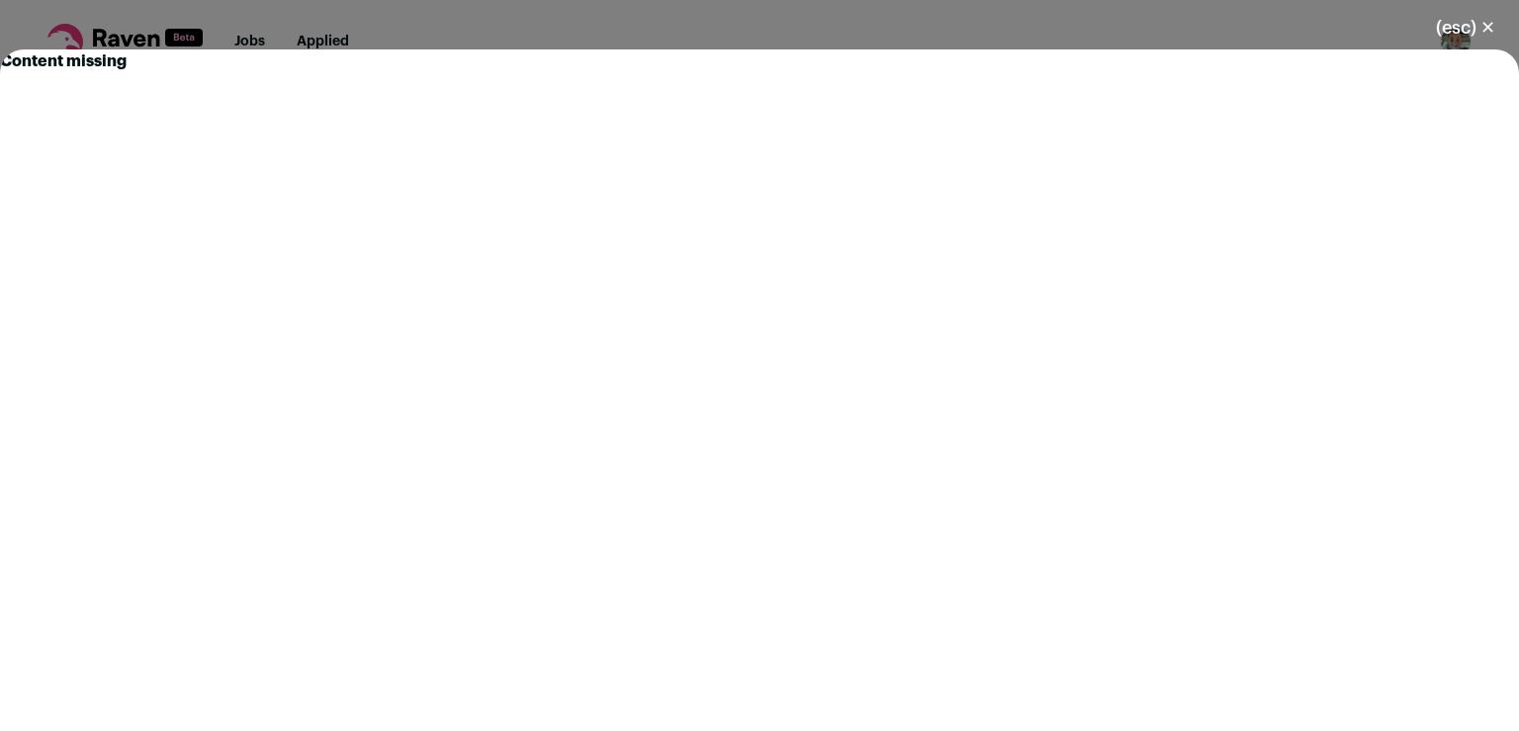
click at [1140, 505] on div "Content missing" at bounding box center [759, 389] width 1519 height 681
click at [1497, 32] on button "(esc) ✕" at bounding box center [1465, 28] width 107 height 44
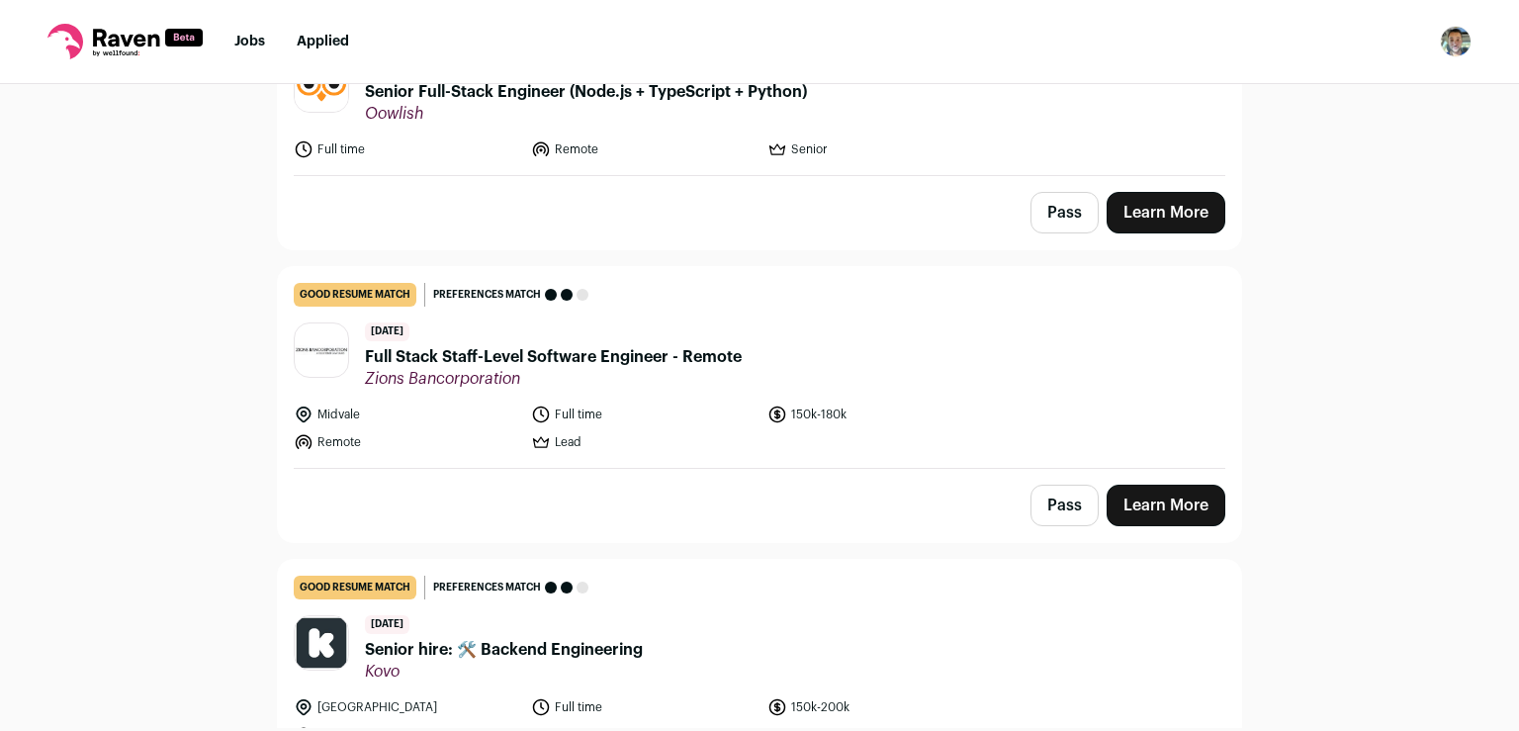
click at [1184, 498] on link "Learn More" at bounding box center [1166, 506] width 119 height 42
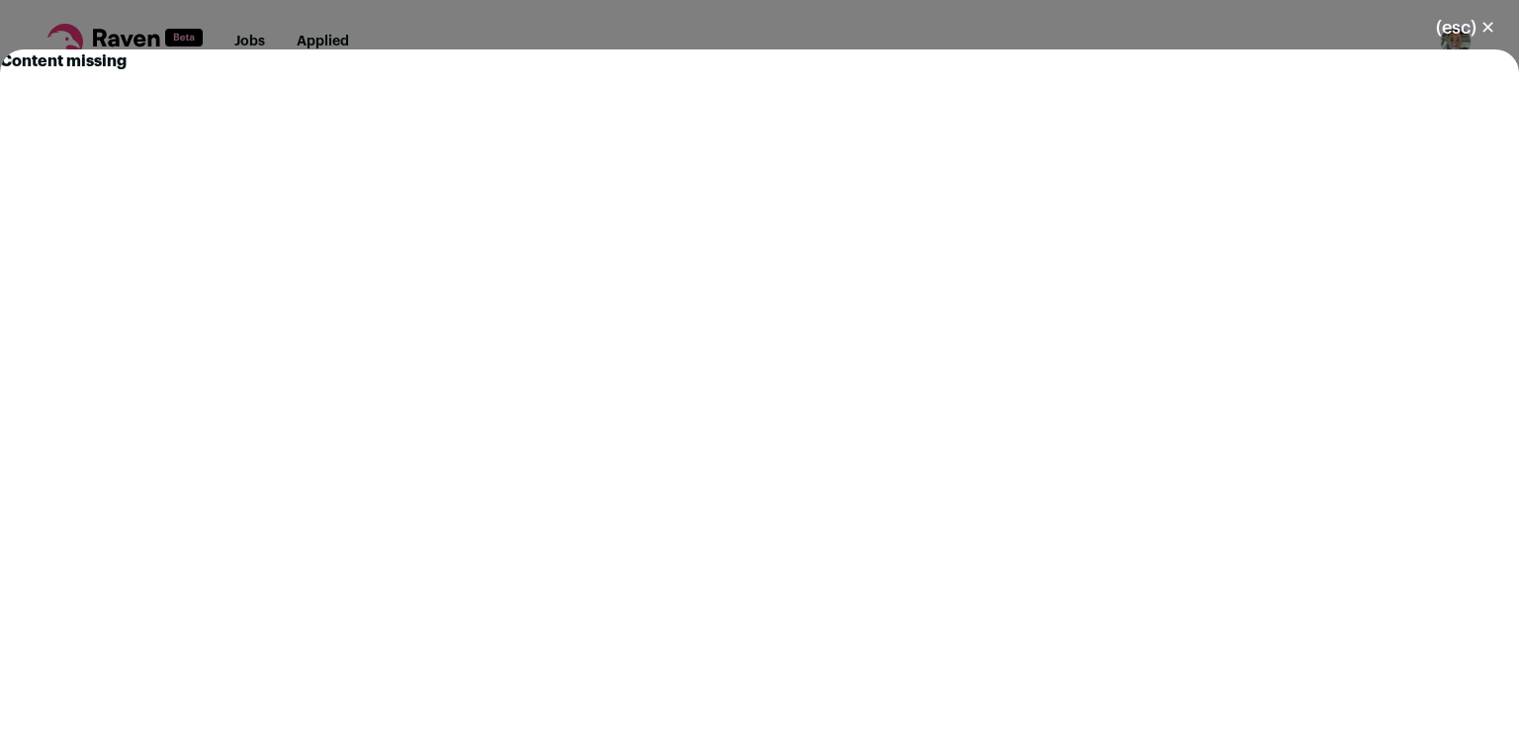
click at [1489, 28] on button "(esc) ✕" at bounding box center [1465, 28] width 107 height 44
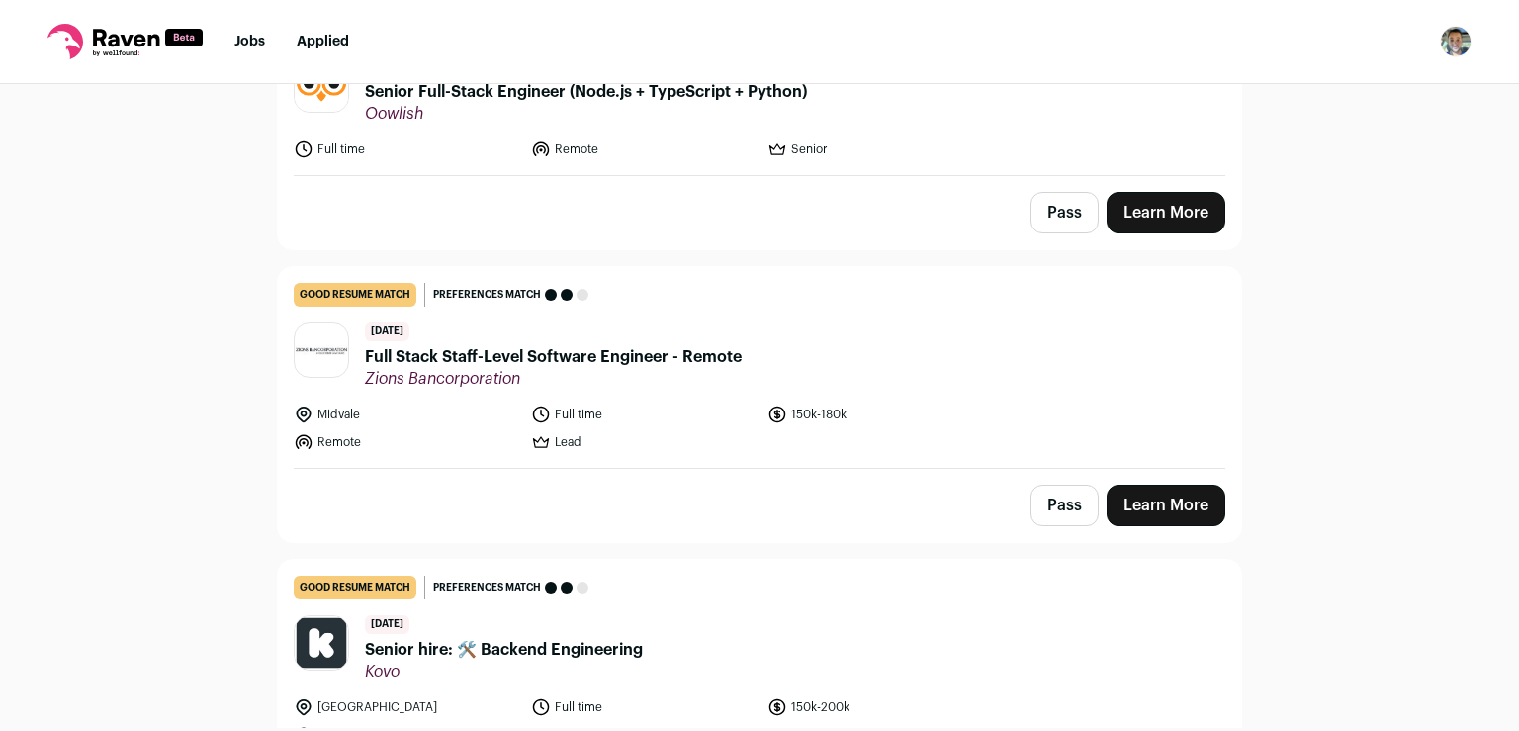
click at [1142, 524] on div "Pass Learn More" at bounding box center [759, 505] width 963 height 73
click at [1141, 499] on link "Learn More" at bounding box center [1166, 506] width 119 height 42
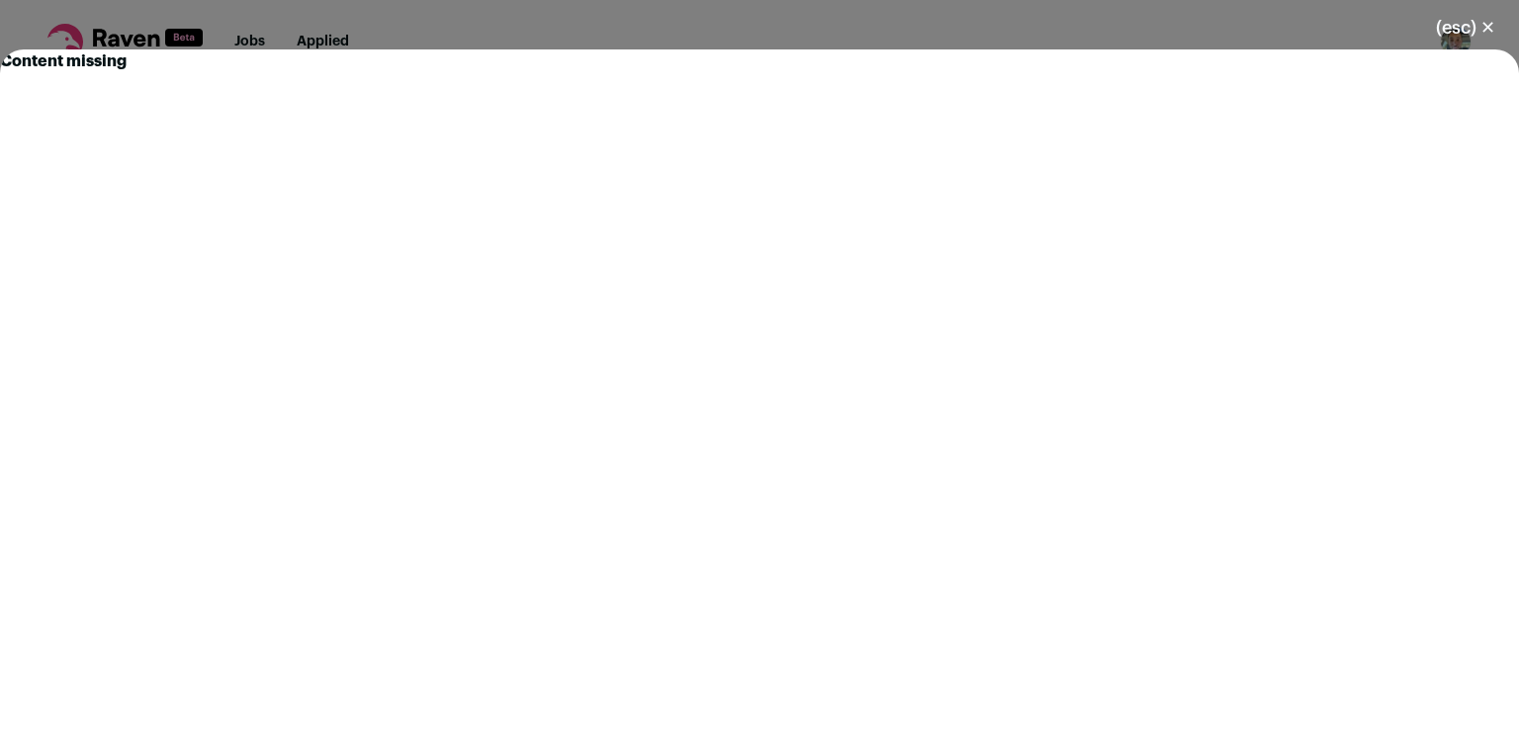
click at [1484, 26] on button "(esc) ✕" at bounding box center [1465, 28] width 107 height 44
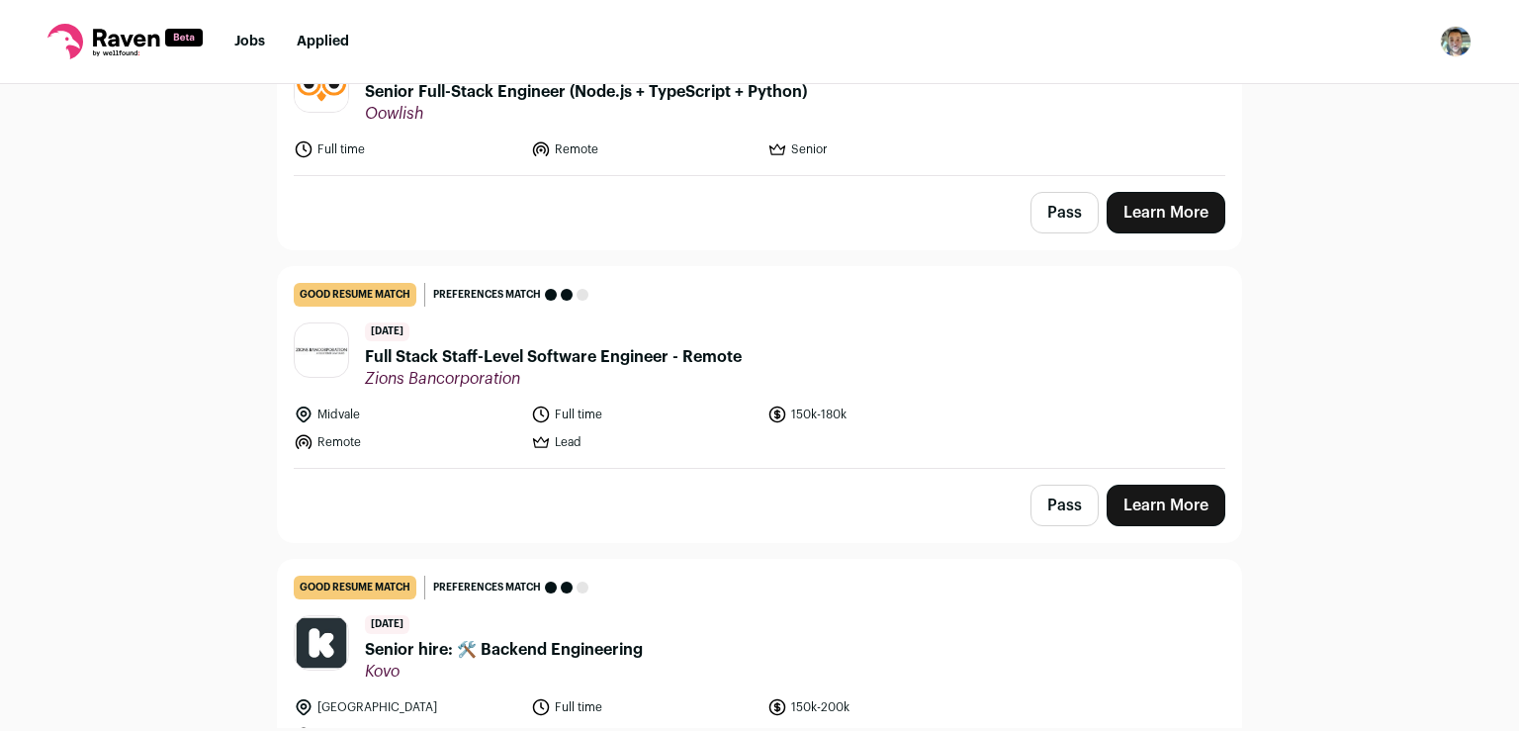
click at [1164, 491] on link "Learn More" at bounding box center [1166, 506] width 119 height 42
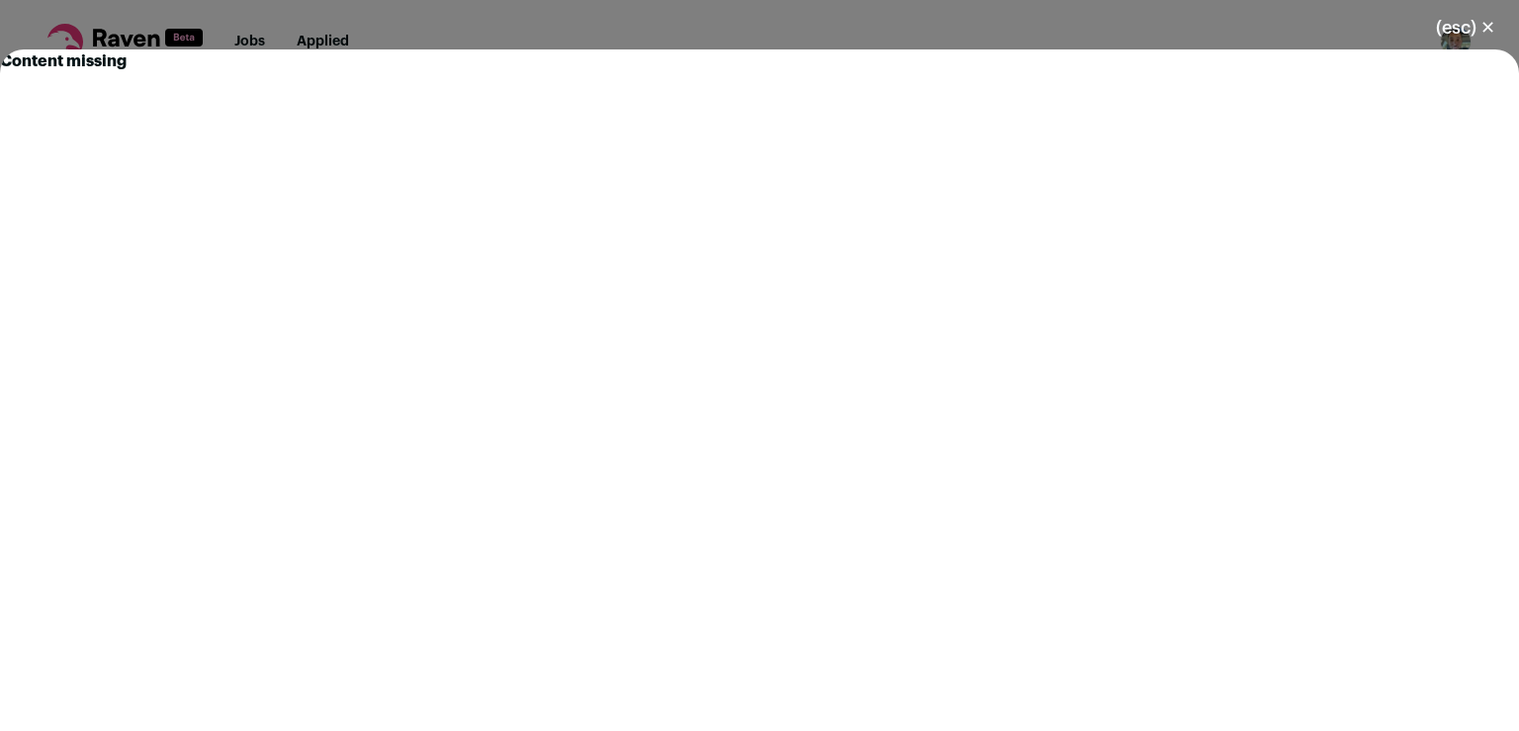
click at [1485, 30] on button "(esc) ✕" at bounding box center [1465, 28] width 107 height 44
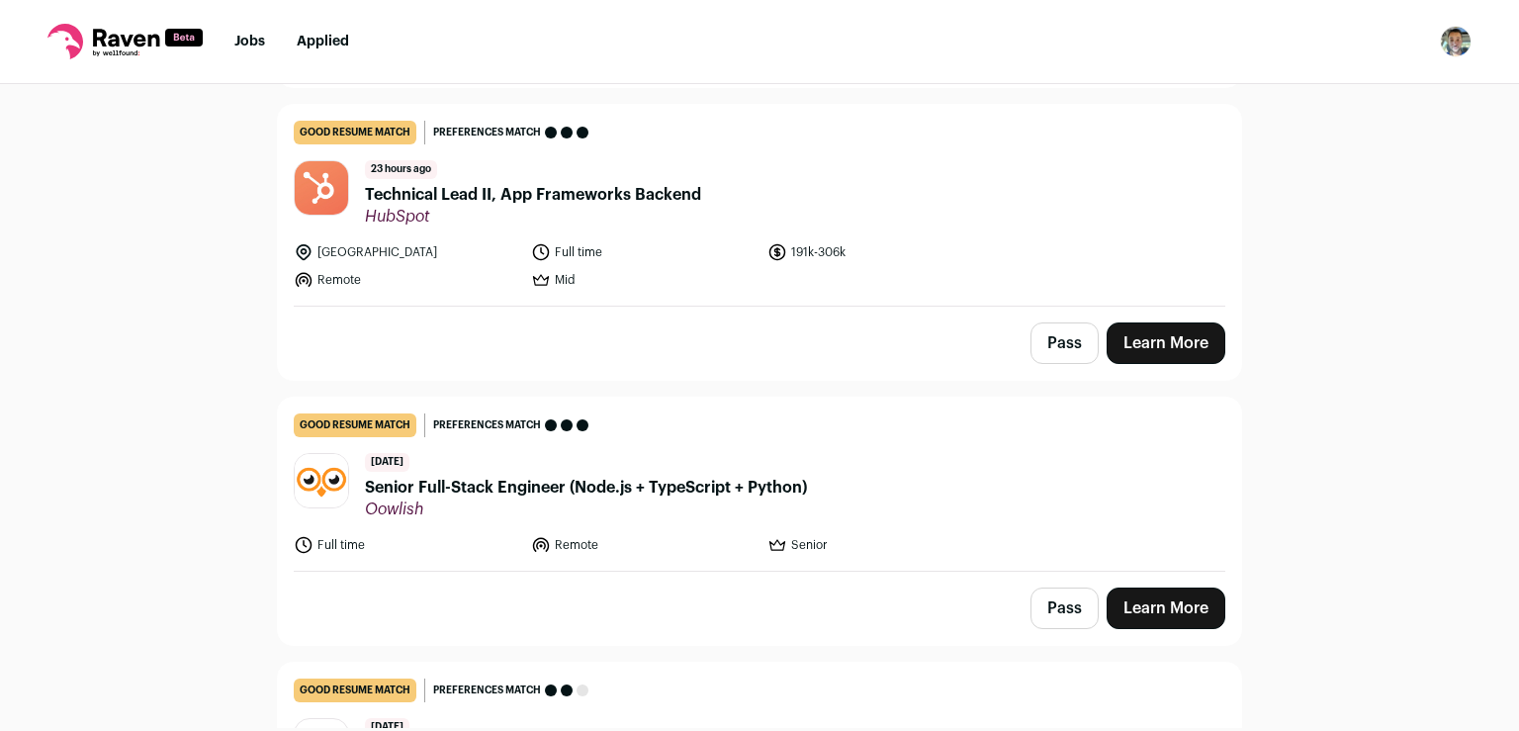
scroll to position [1357, 0]
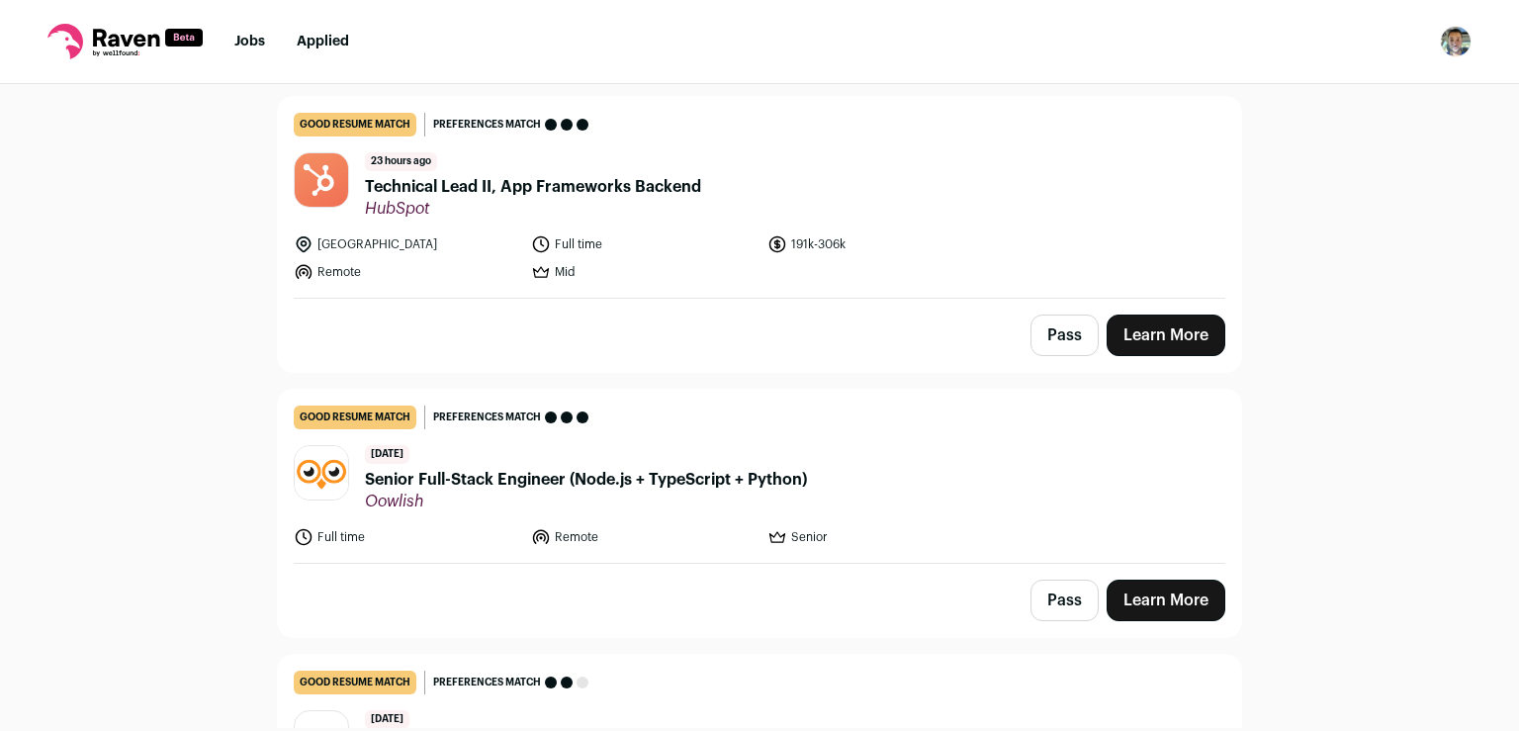
click at [1147, 591] on link "Learn More" at bounding box center [1166, 600] width 119 height 42
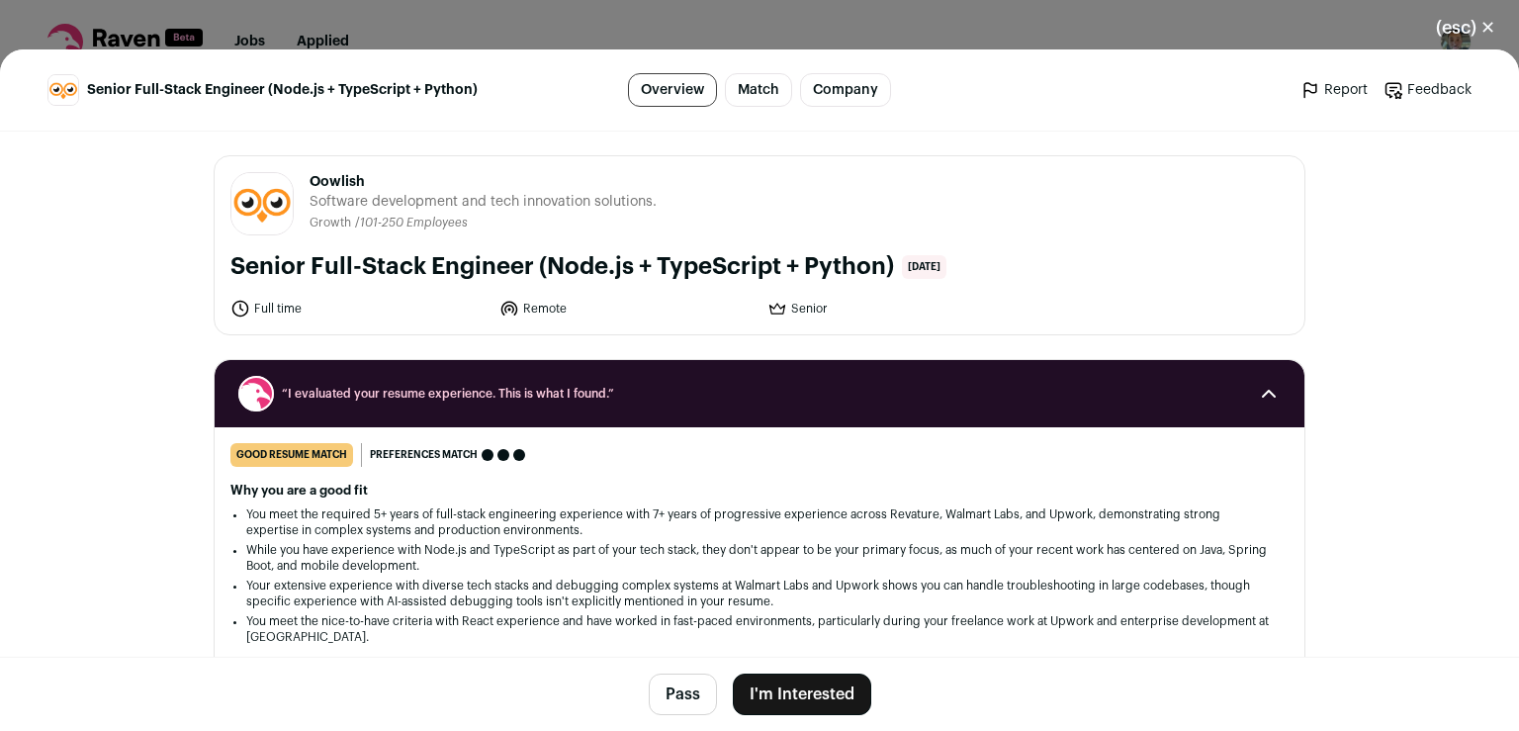
click at [779, 691] on button "I'm Interested" at bounding box center [802, 694] width 138 height 42
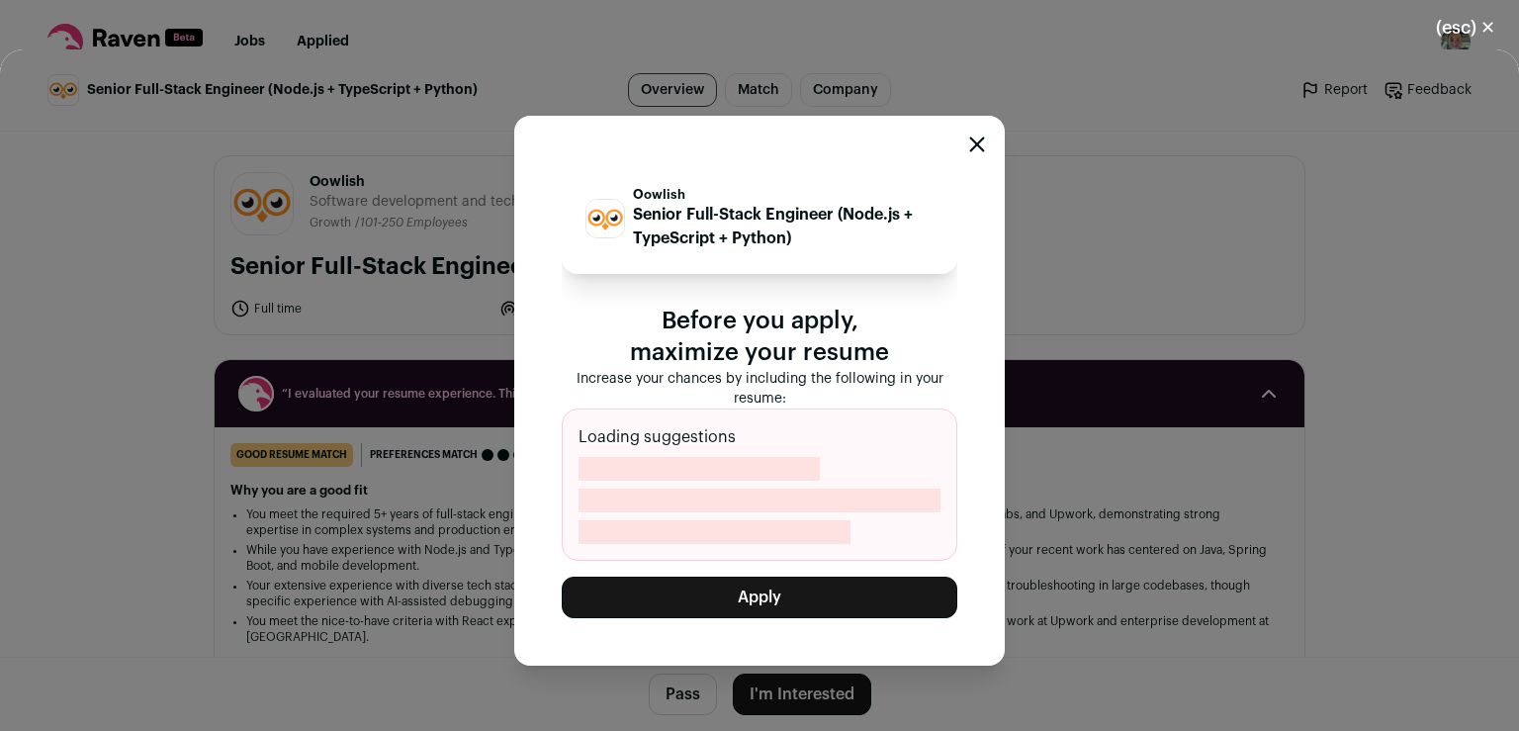
click at [797, 596] on button "Apply" at bounding box center [760, 598] width 396 height 42
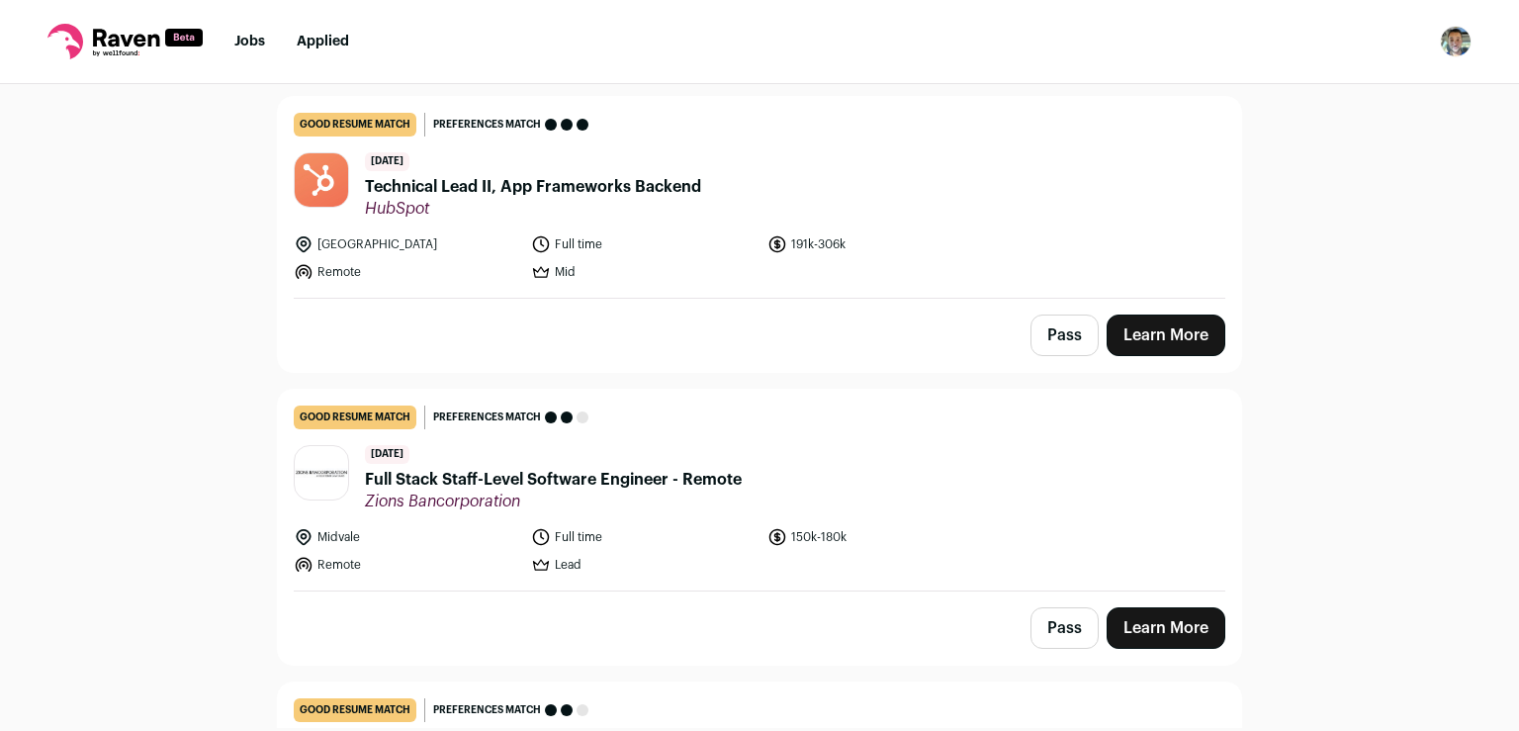
click at [1181, 611] on link "Learn More" at bounding box center [1166, 628] width 119 height 42
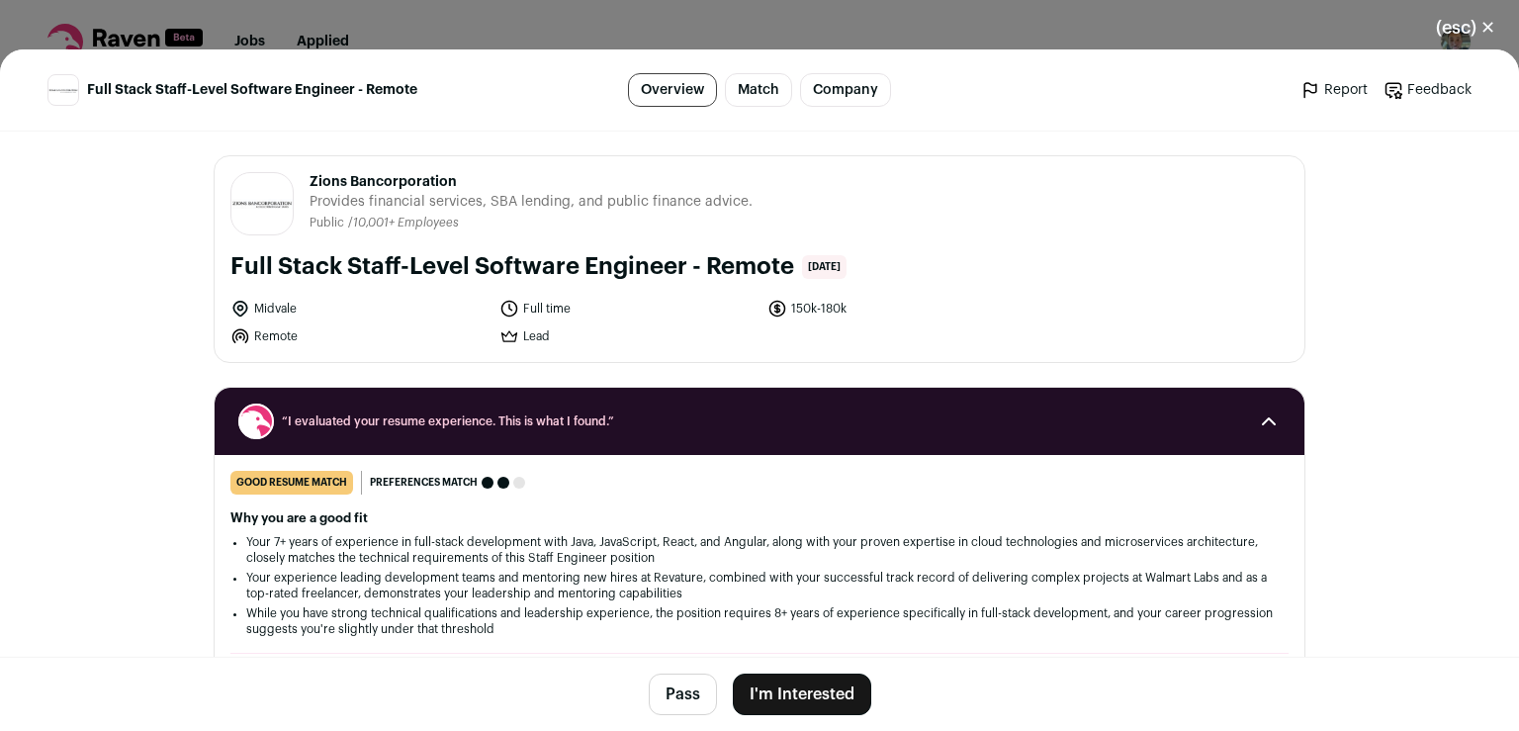
click at [803, 699] on button "I'm Interested" at bounding box center [802, 694] width 138 height 42
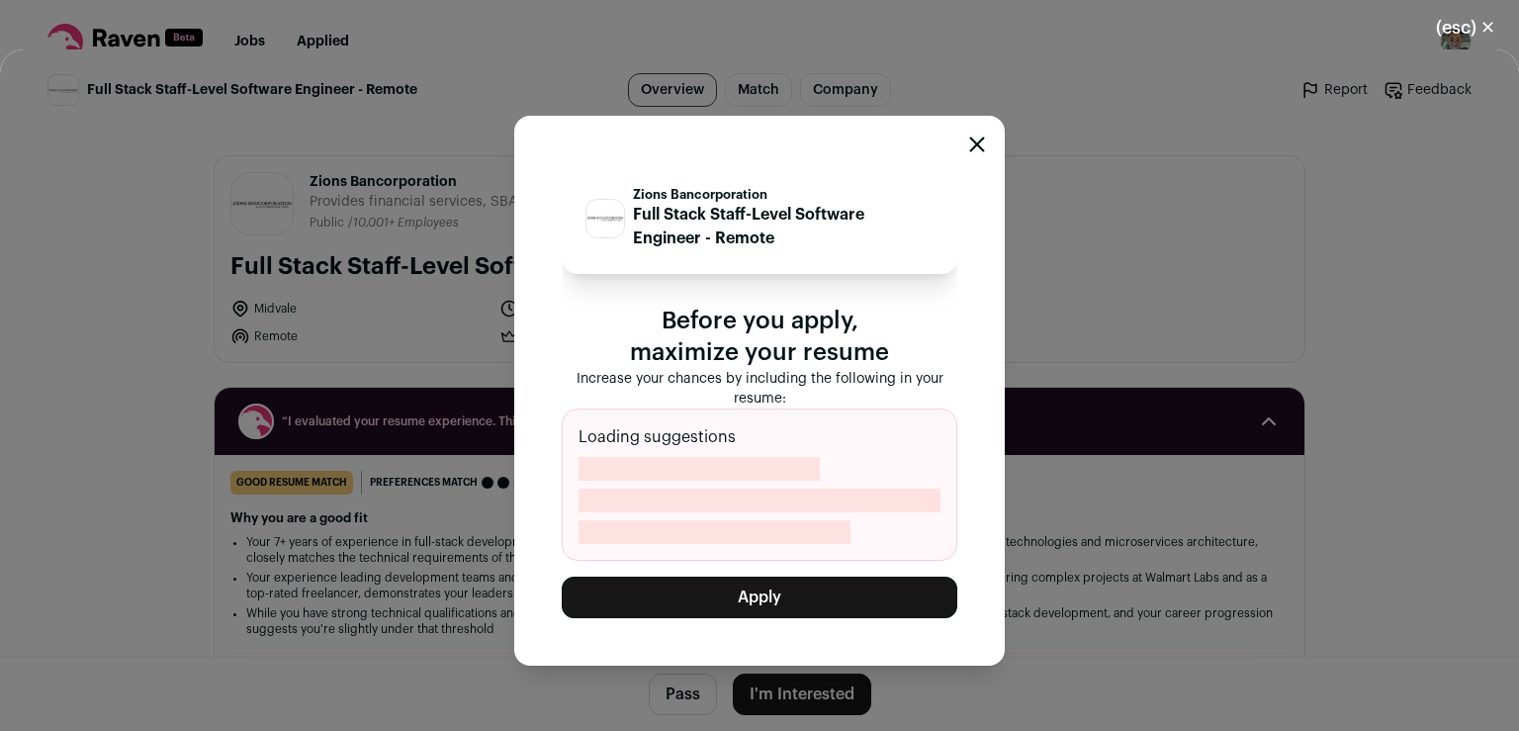
click at [790, 586] on button "Apply" at bounding box center [760, 598] width 396 height 42
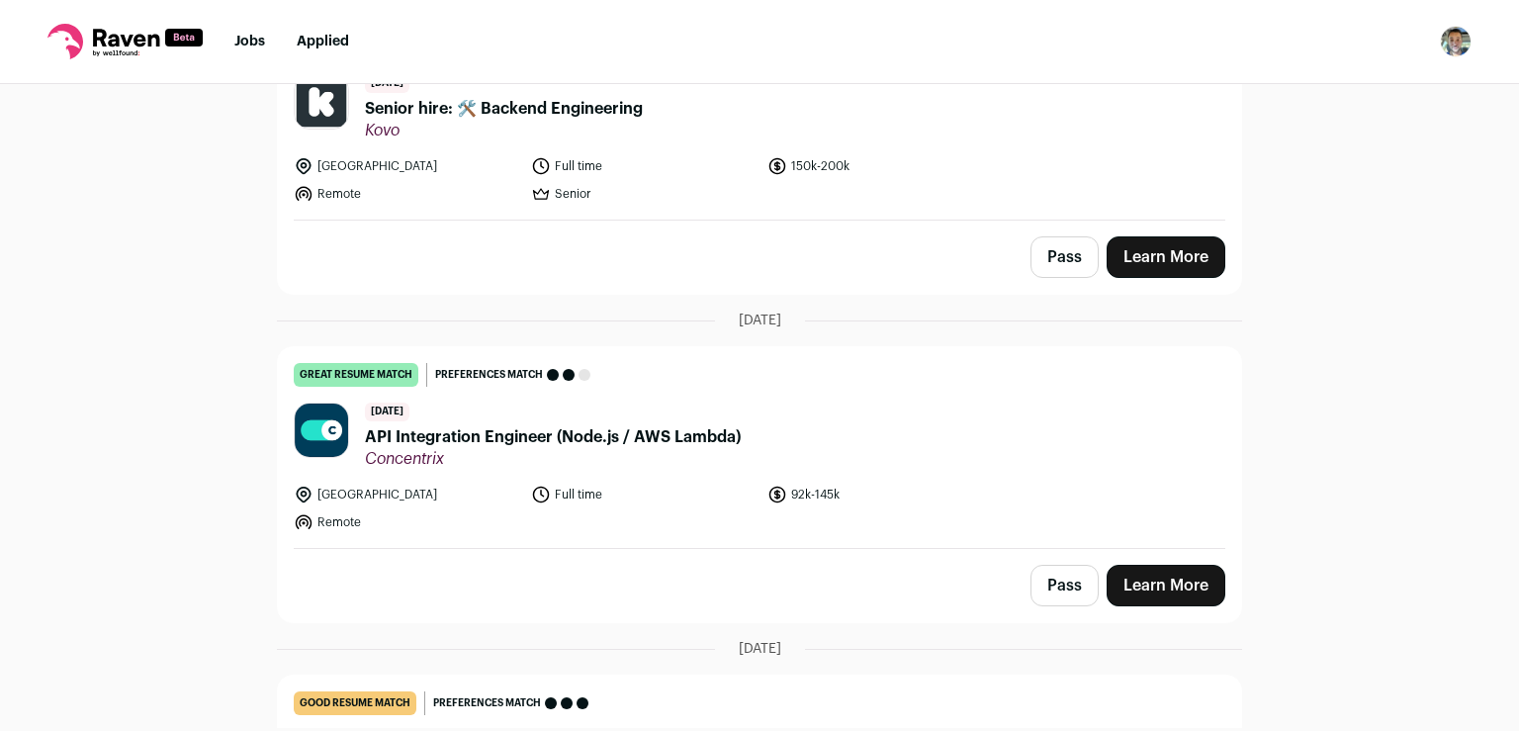
scroll to position [1621, 0]
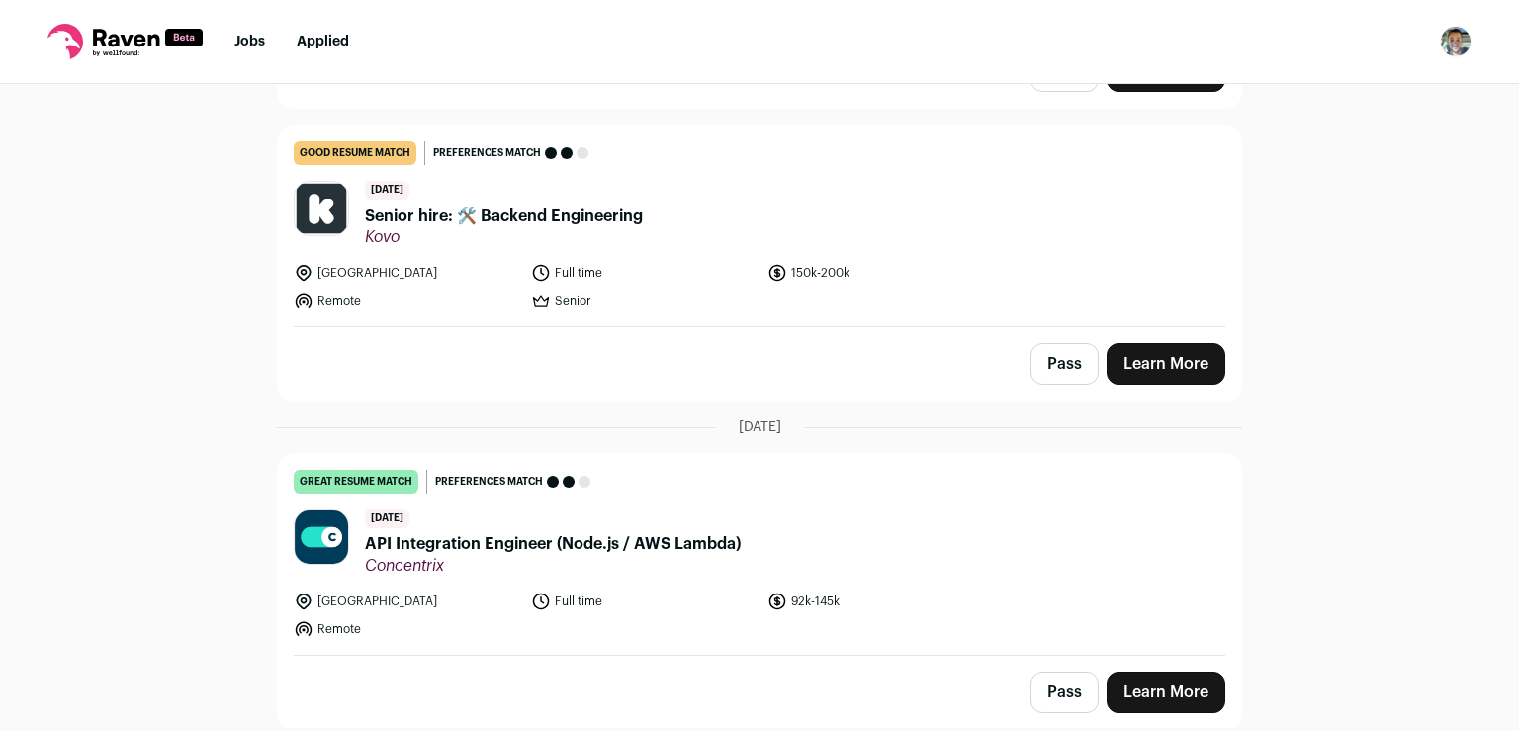
click at [1149, 357] on link "Learn More" at bounding box center [1166, 364] width 119 height 42
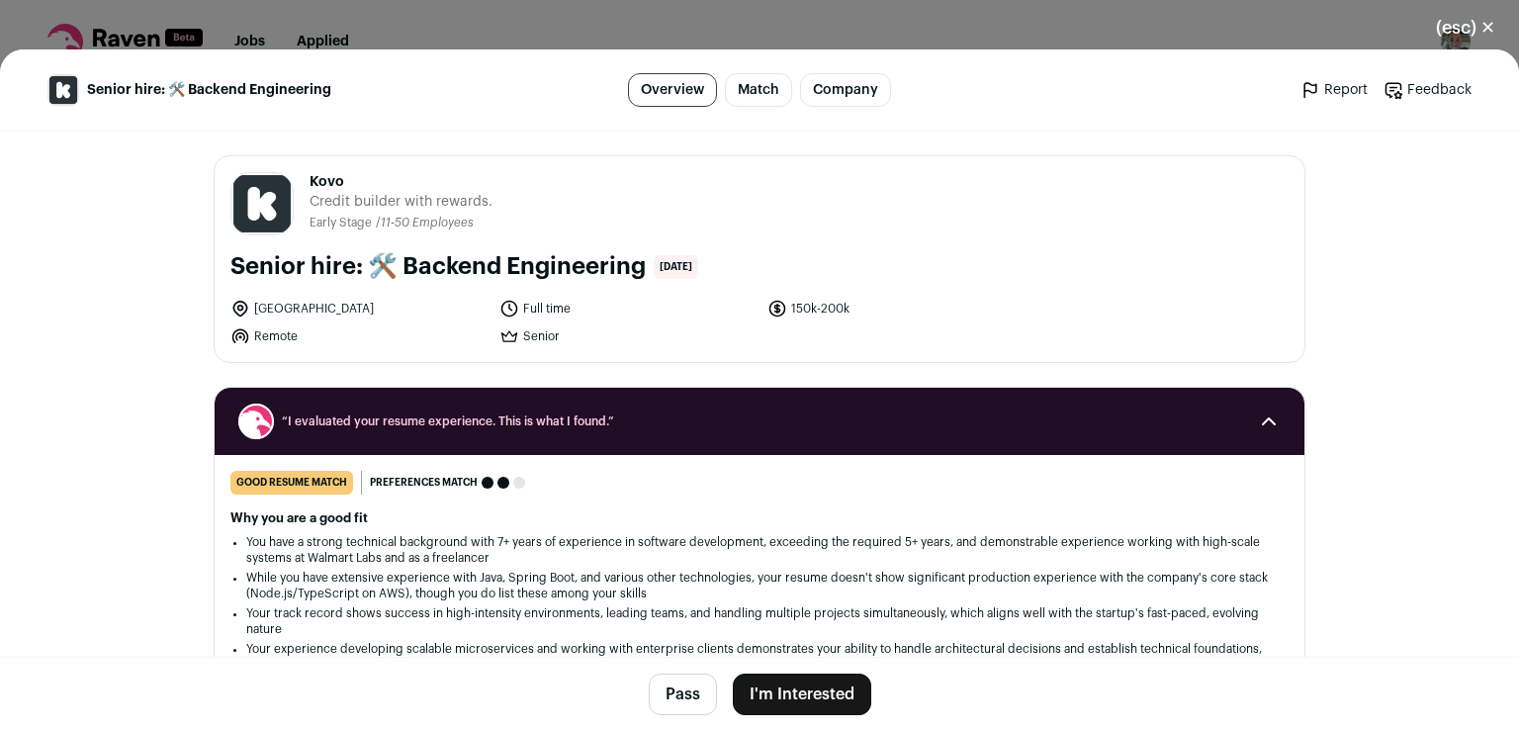
click at [743, 691] on button "I'm Interested" at bounding box center [802, 694] width 138 height 42
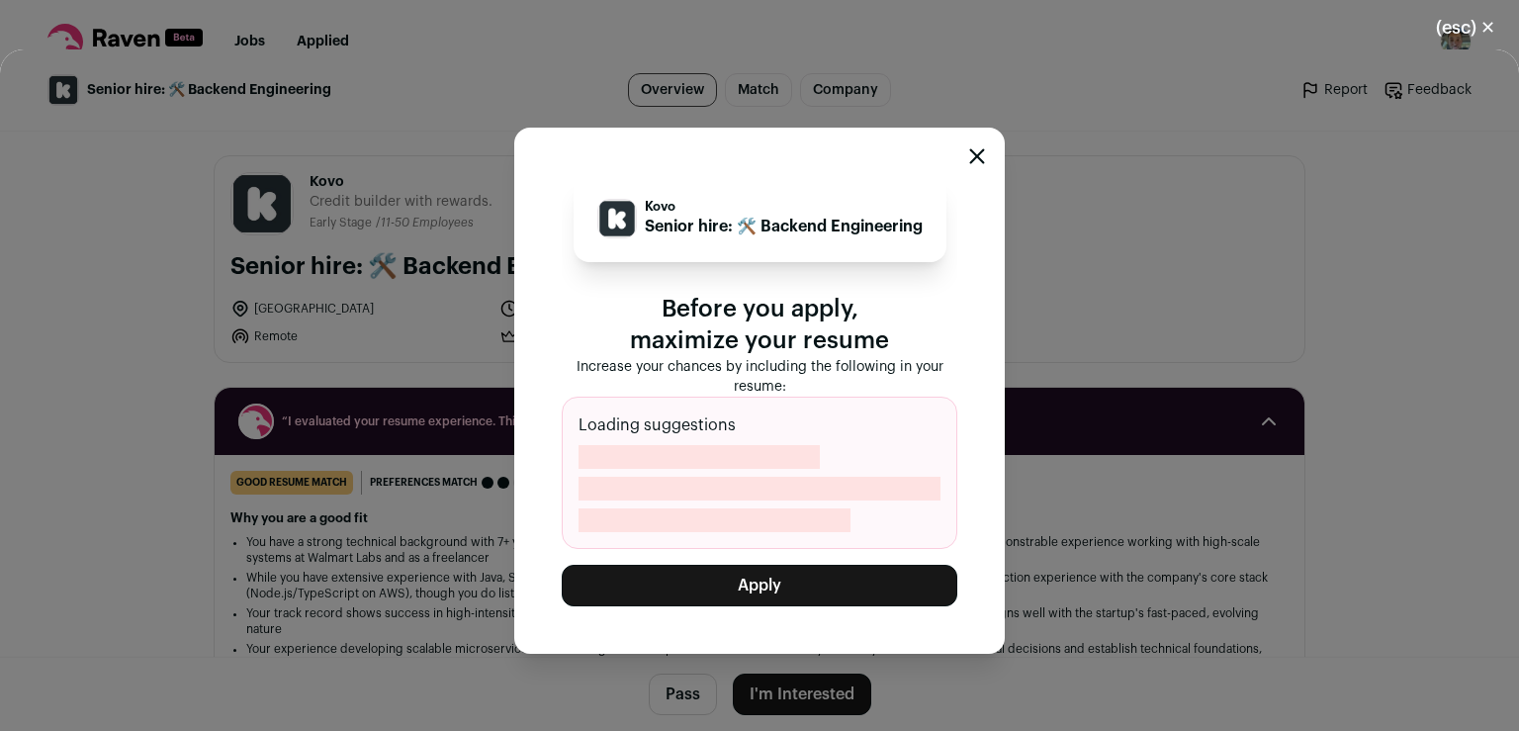
click at [769, 580] on button "Apply" at bounding box center [760, 586] width 396 height 42
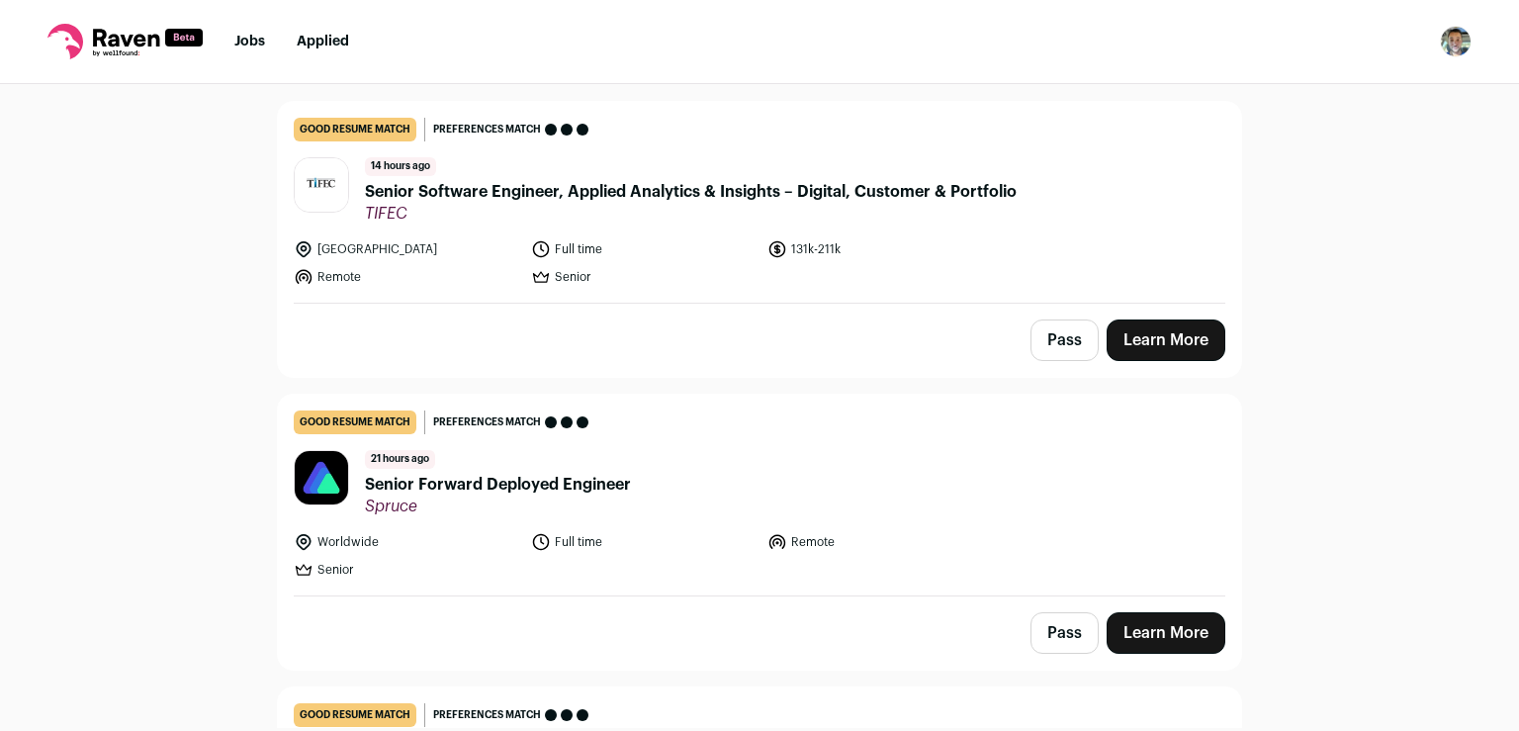
scroll to position [0, 0]
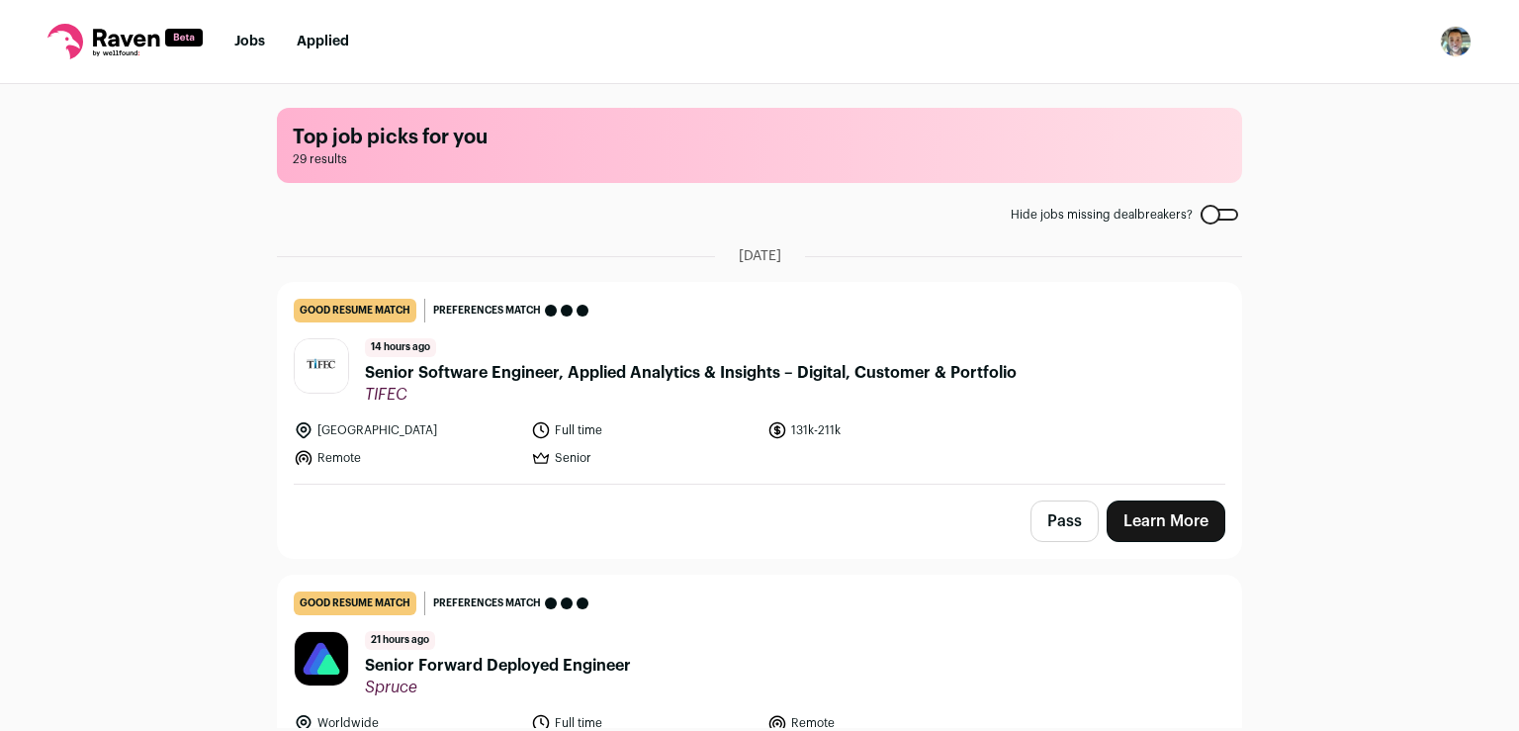
click at [1149, 516] on link "Learn More" at bounding box center [1166, 521] width 119 height 42
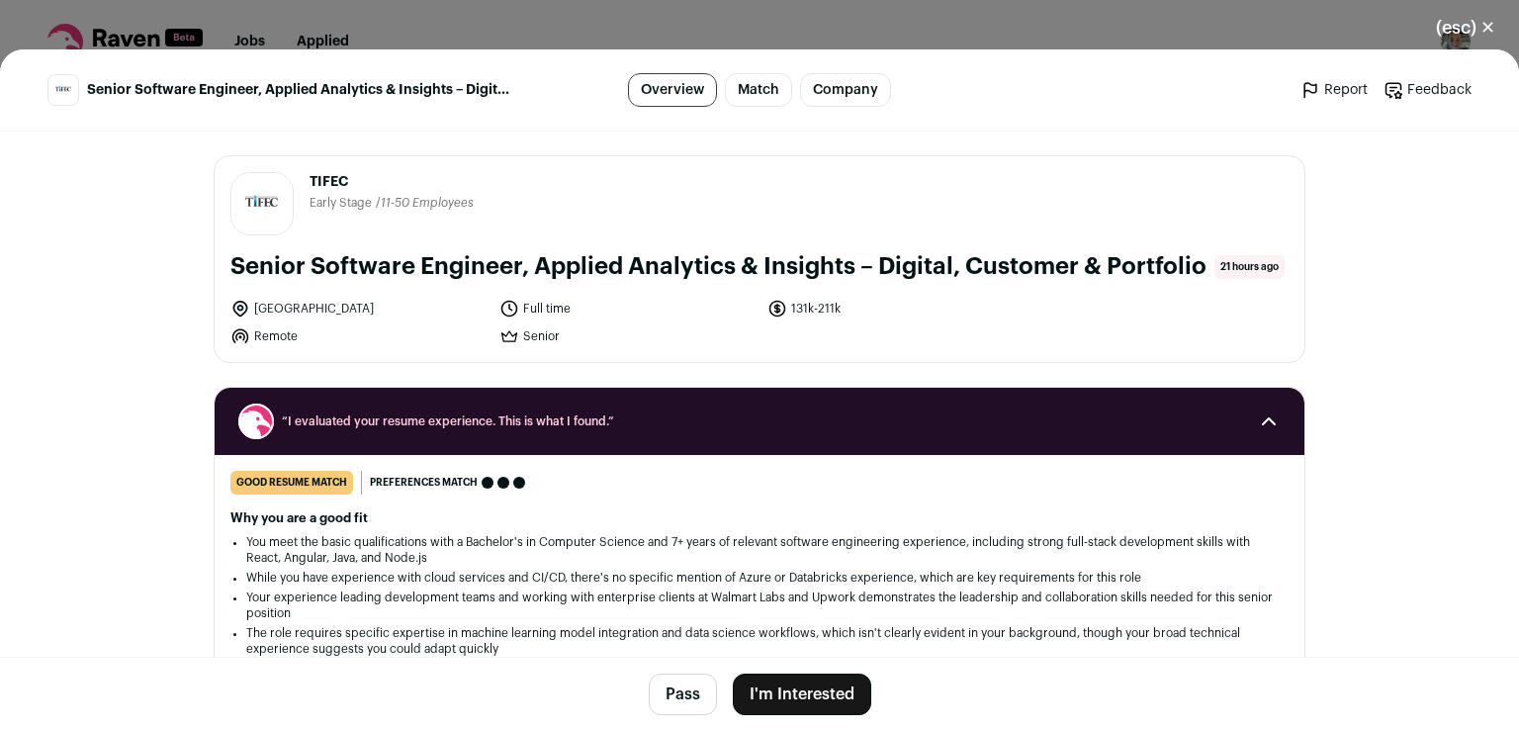
click at [819, 690] on button "I'm Interested" at bounding box center [802, 694] width 138 height 42
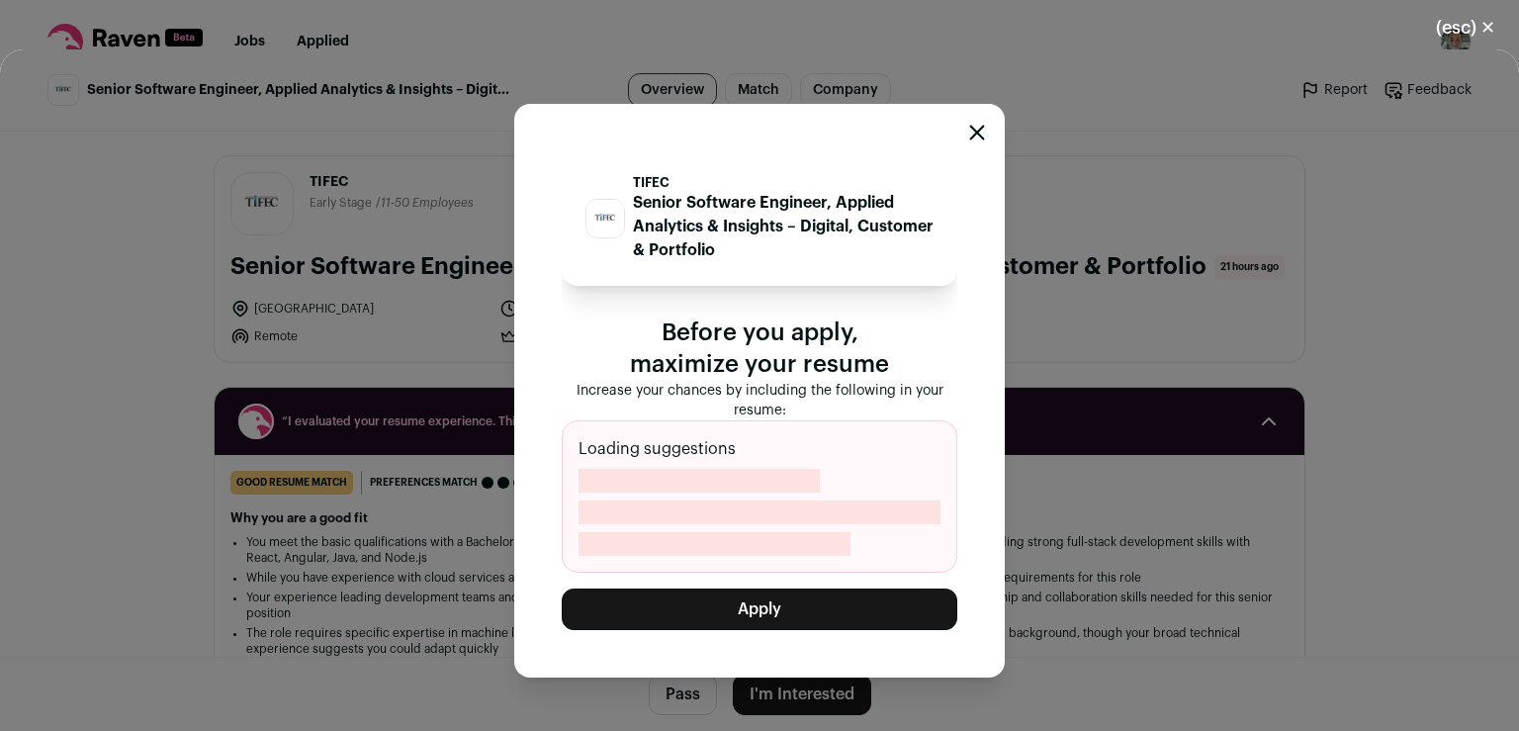
click at [807, 596] on button "Apply" at bounding box center [760, 609] width 396 height 42
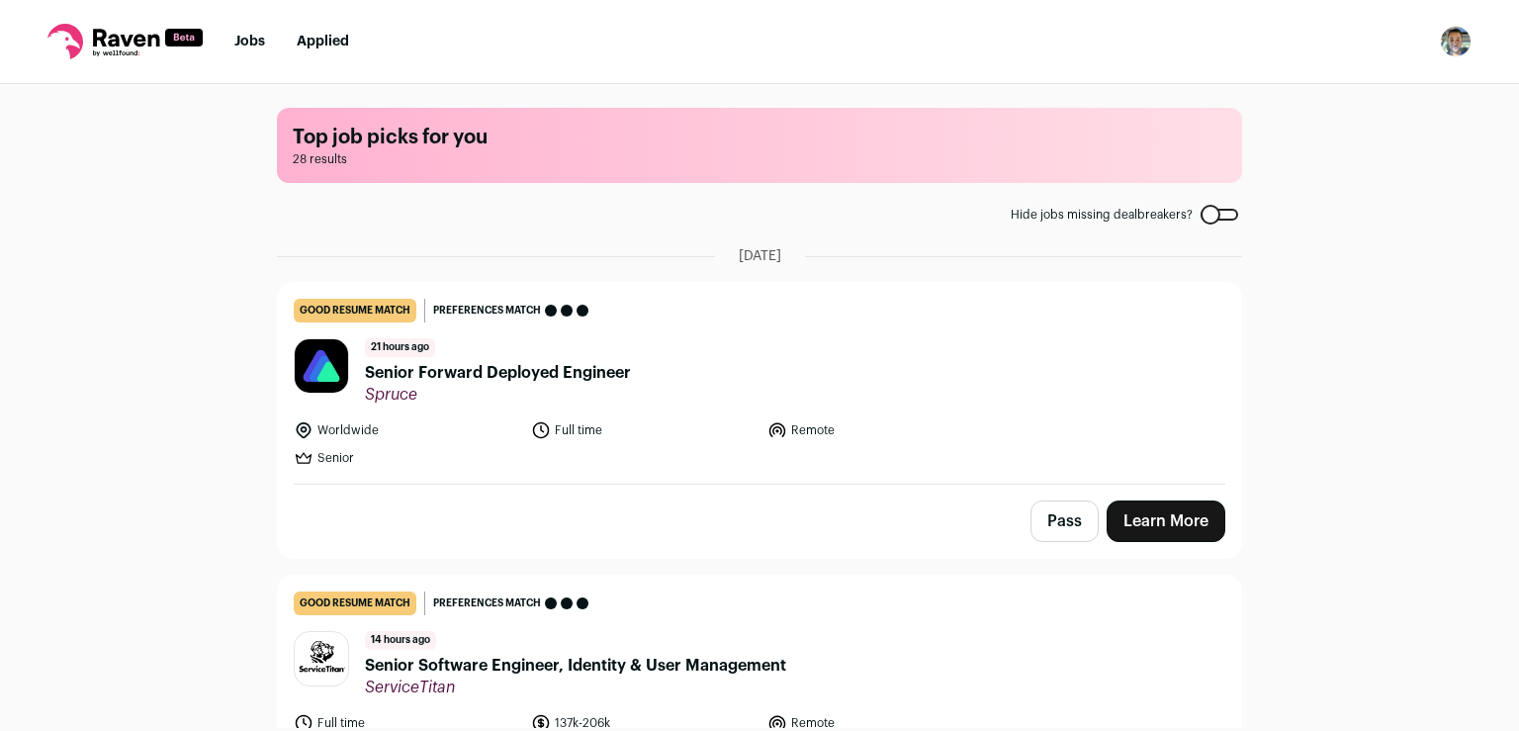
click at [1145, 533] on link "Learn More" at bounding box center [1166, 521] width 119 height 42
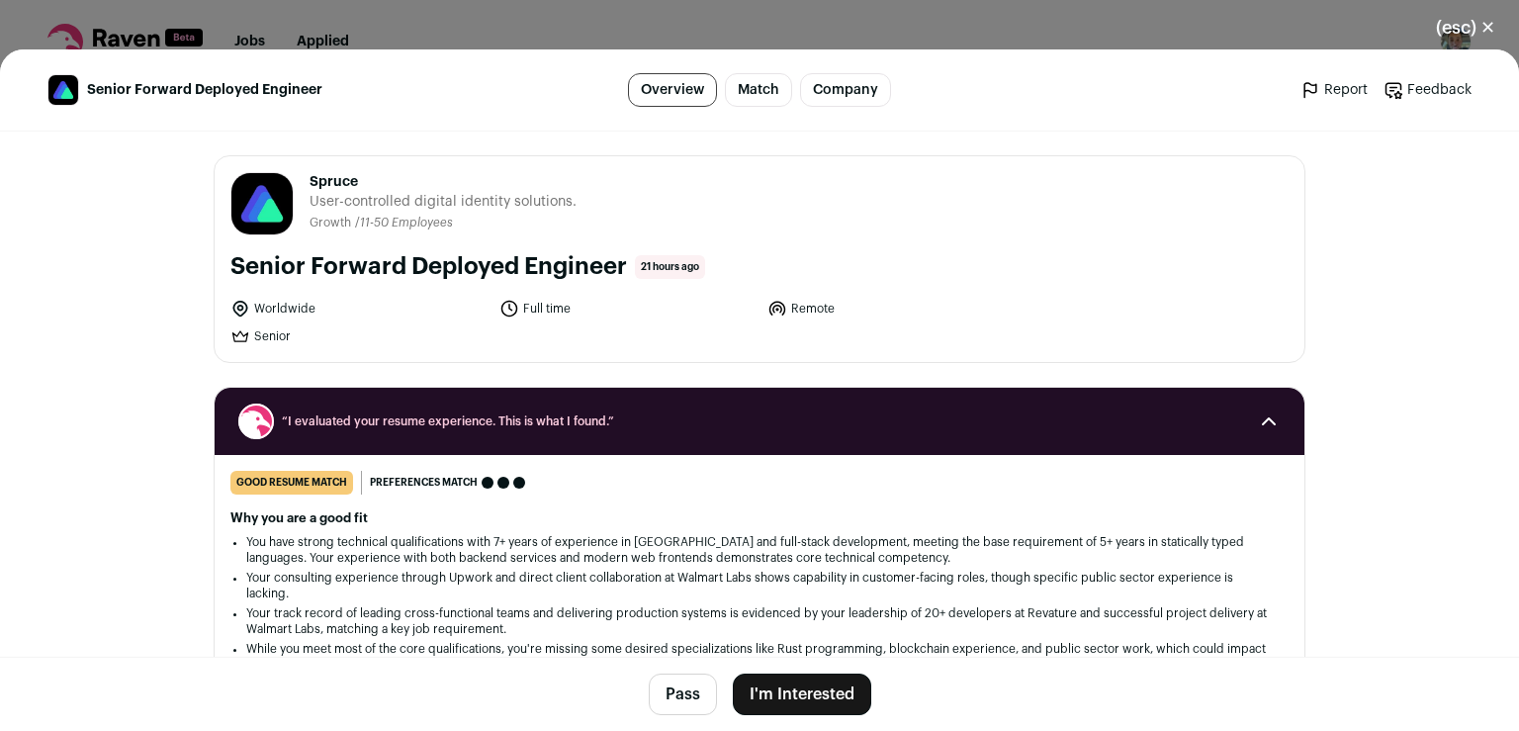
click at [763, 696] on button "I'm Interested" at bounding box center [802, 694] width 138 height 42
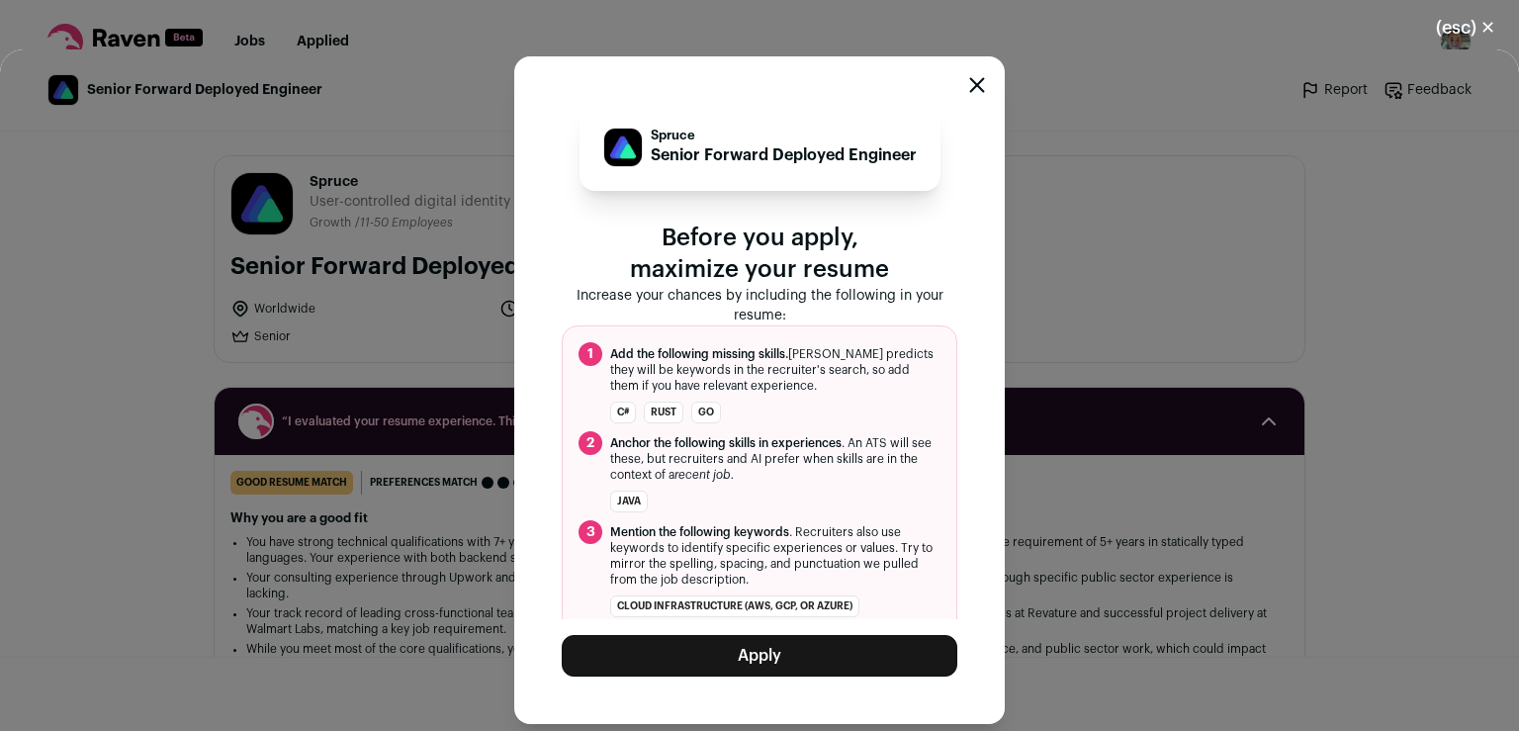
click at [979, 85] on icon "Close modal" at bounding box center [977, 85] width 13 height 13
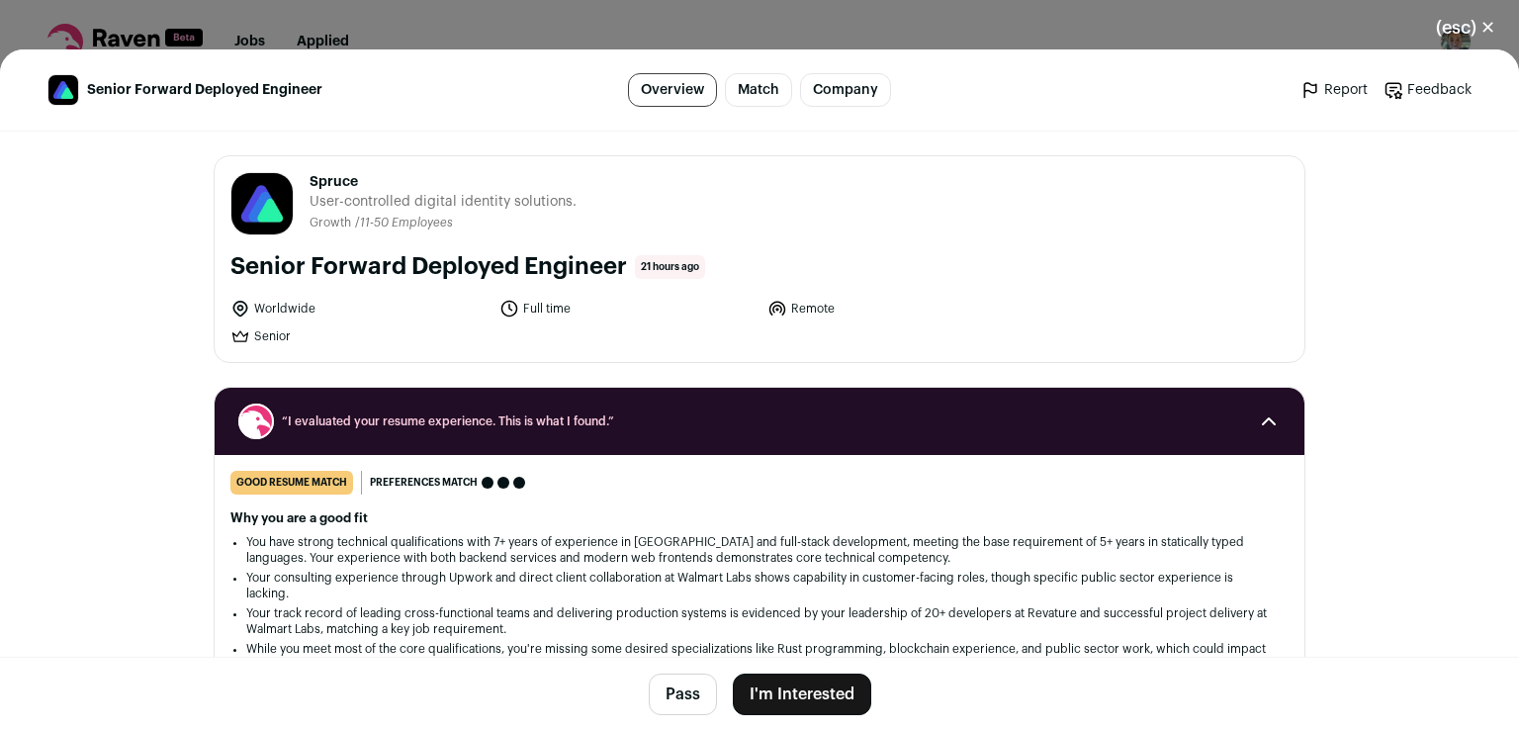
click at [1485, 22] on button "(esc) ✕" at bounding box center [1465, 28] width 107 height 44
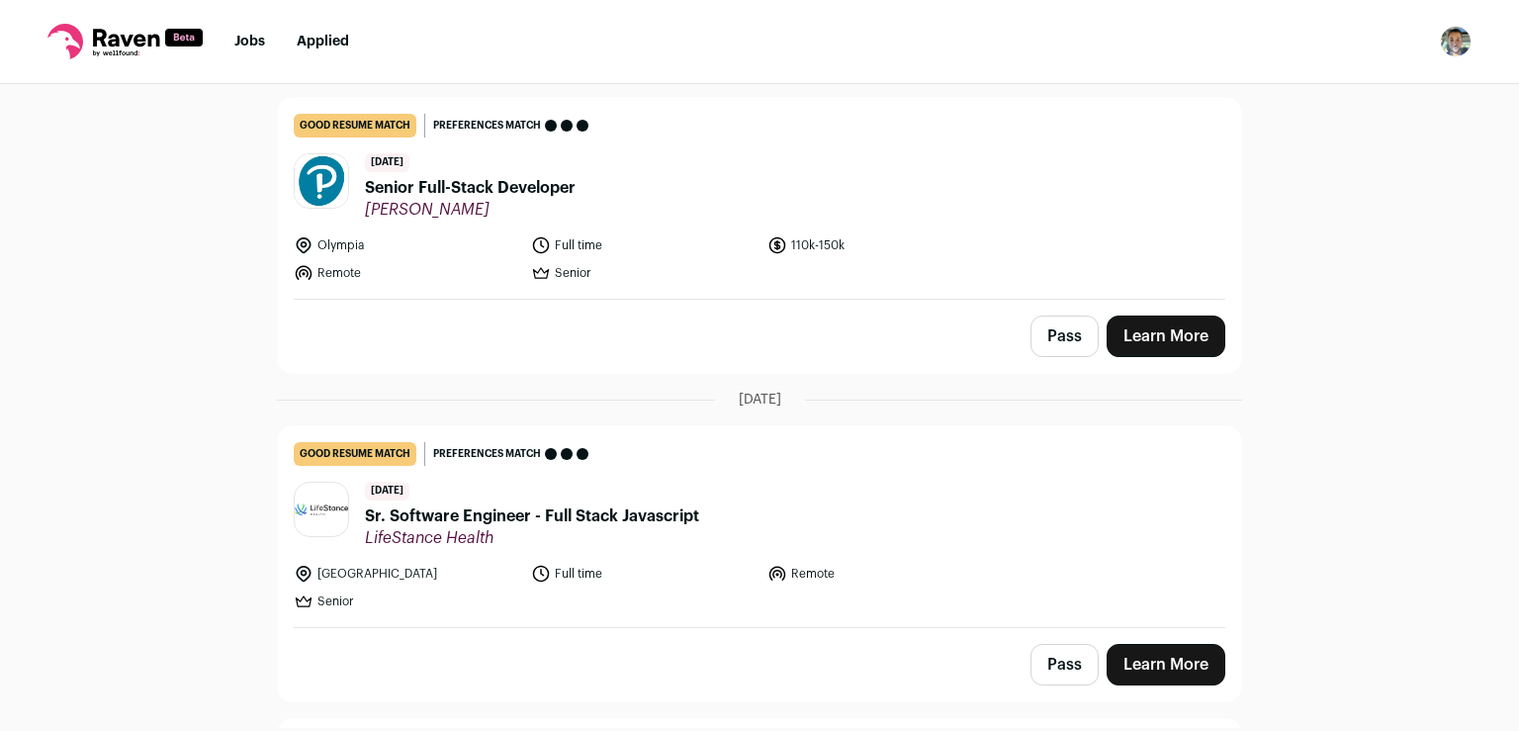
scroll to position [1728, 0]
